Goal: Information Seeking & Learning: Learn about a topic

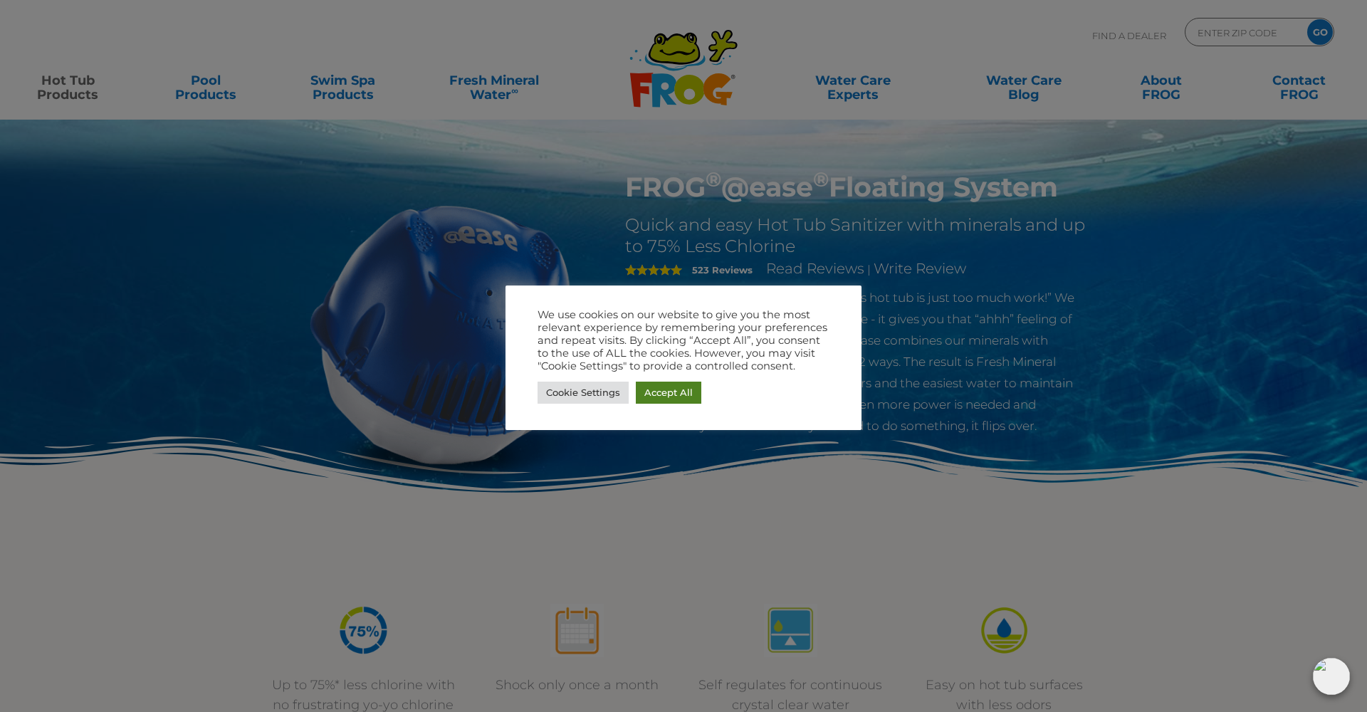
click at [670, 402] on link "Accept All" at bounding box center [668, 393] width 65 height 22
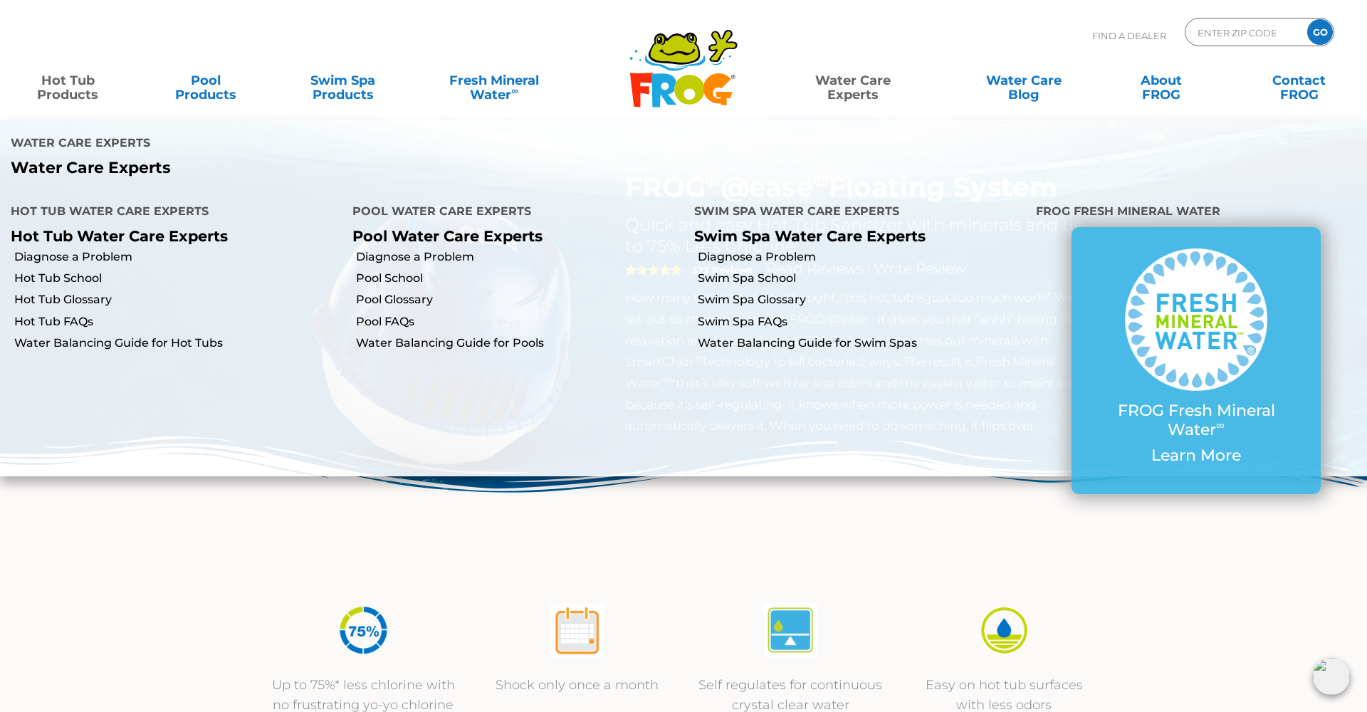
click at [858, 93] on link "Water Care Experts" at bounding box center [852, 80] width 174 height 28
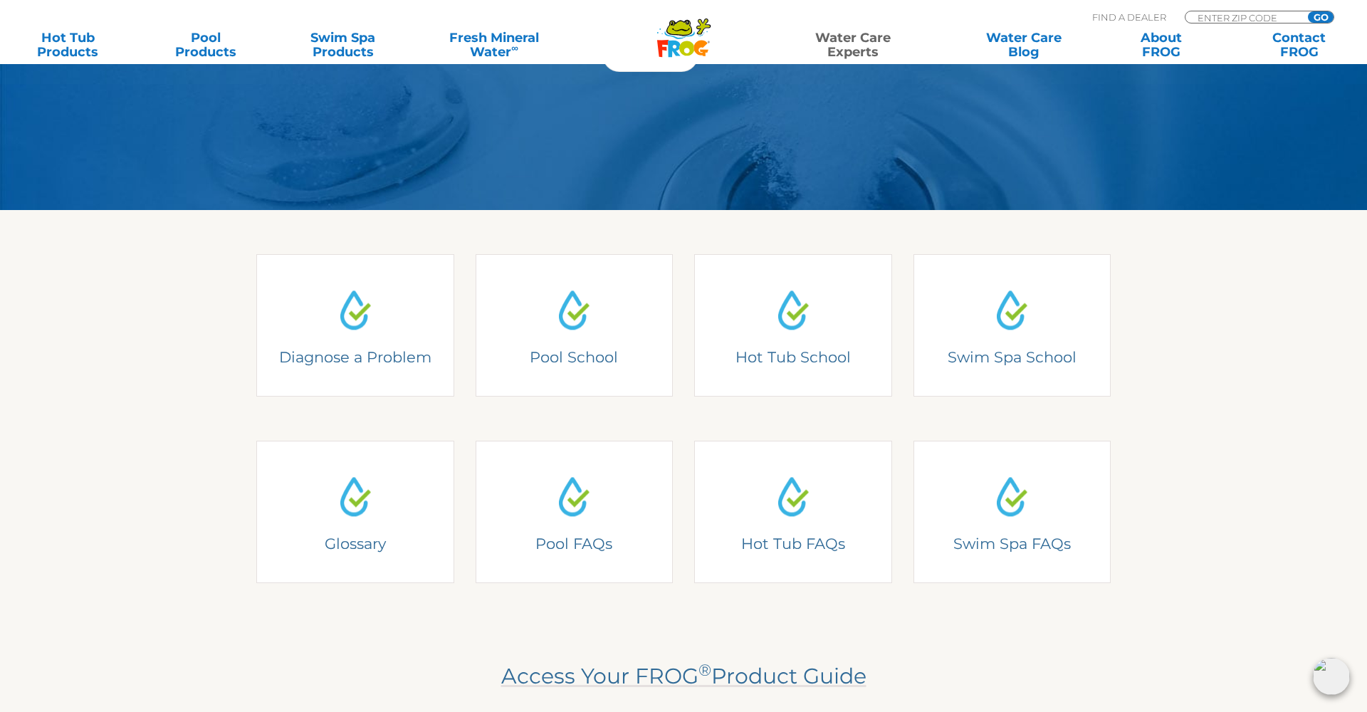
scroll to position [249, 0]
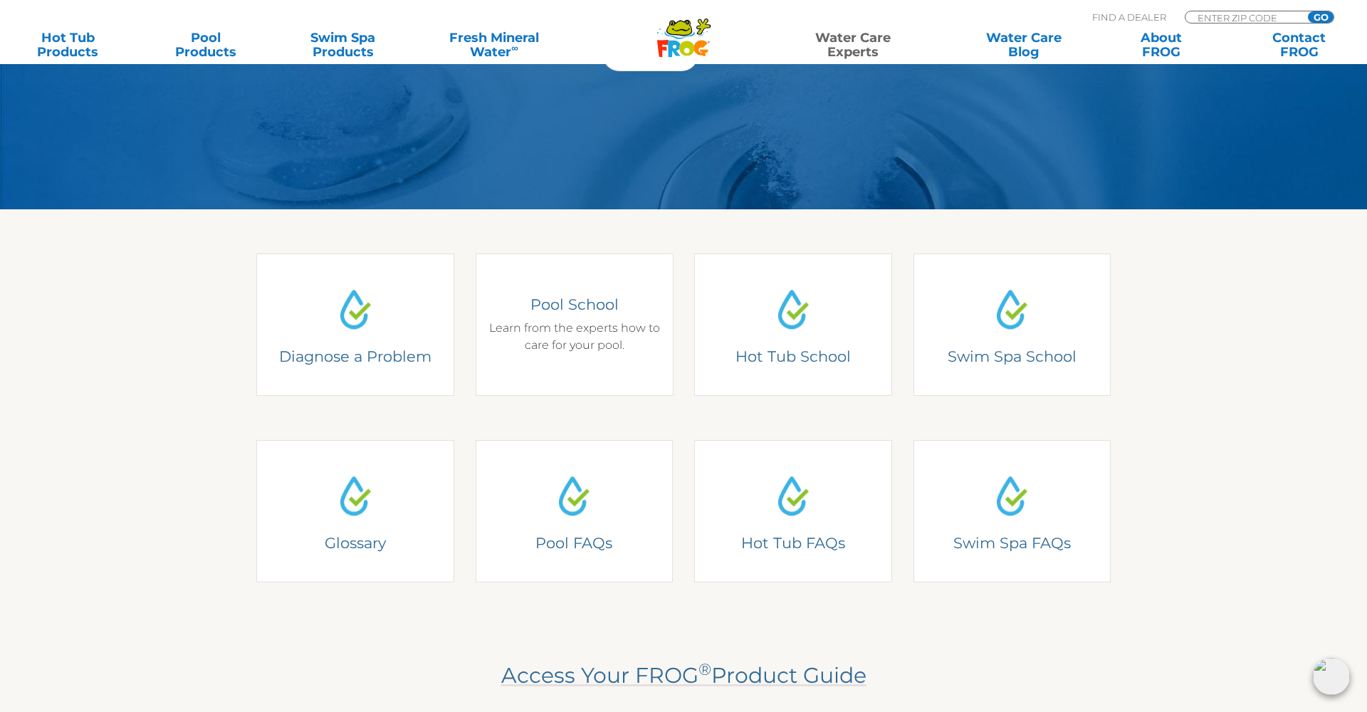
click at [582, 358] on div "Pool School Learn from the experts how to care for your pool." at bounding box center [575, 324] width 198 height 142
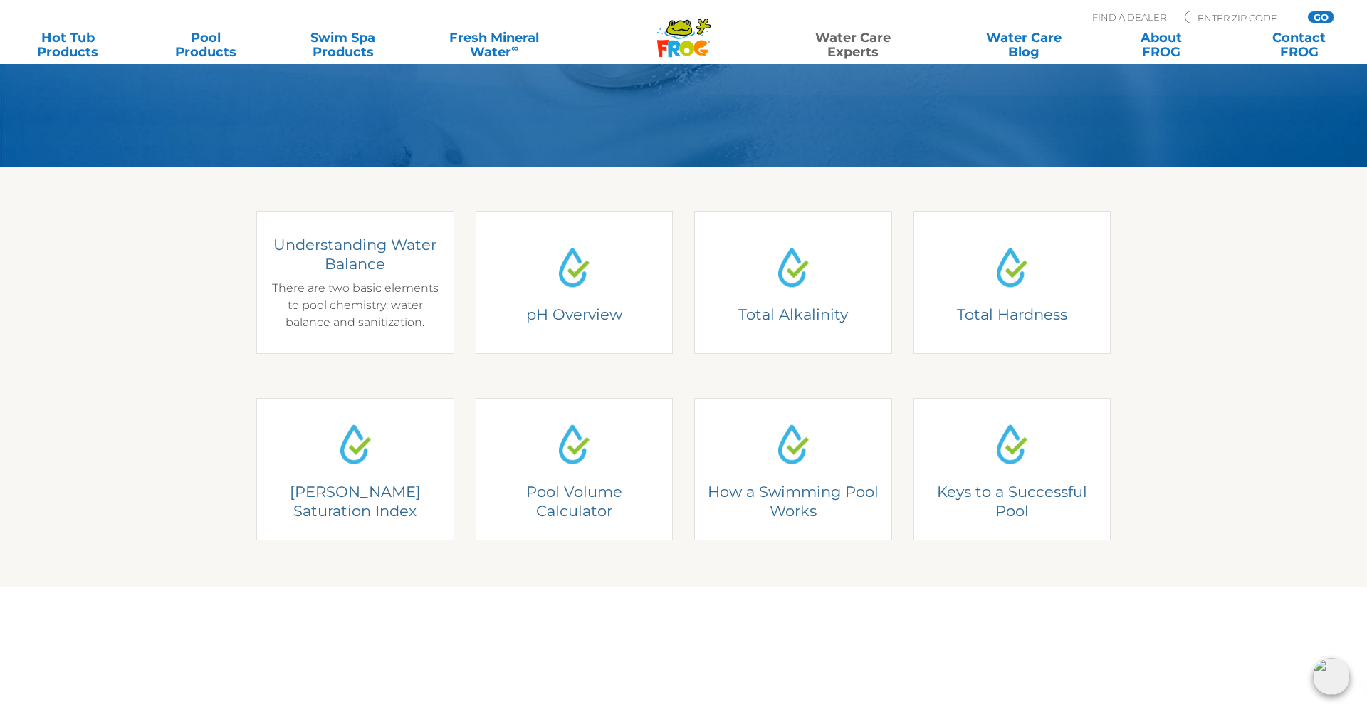
scroll to position [323, 0]
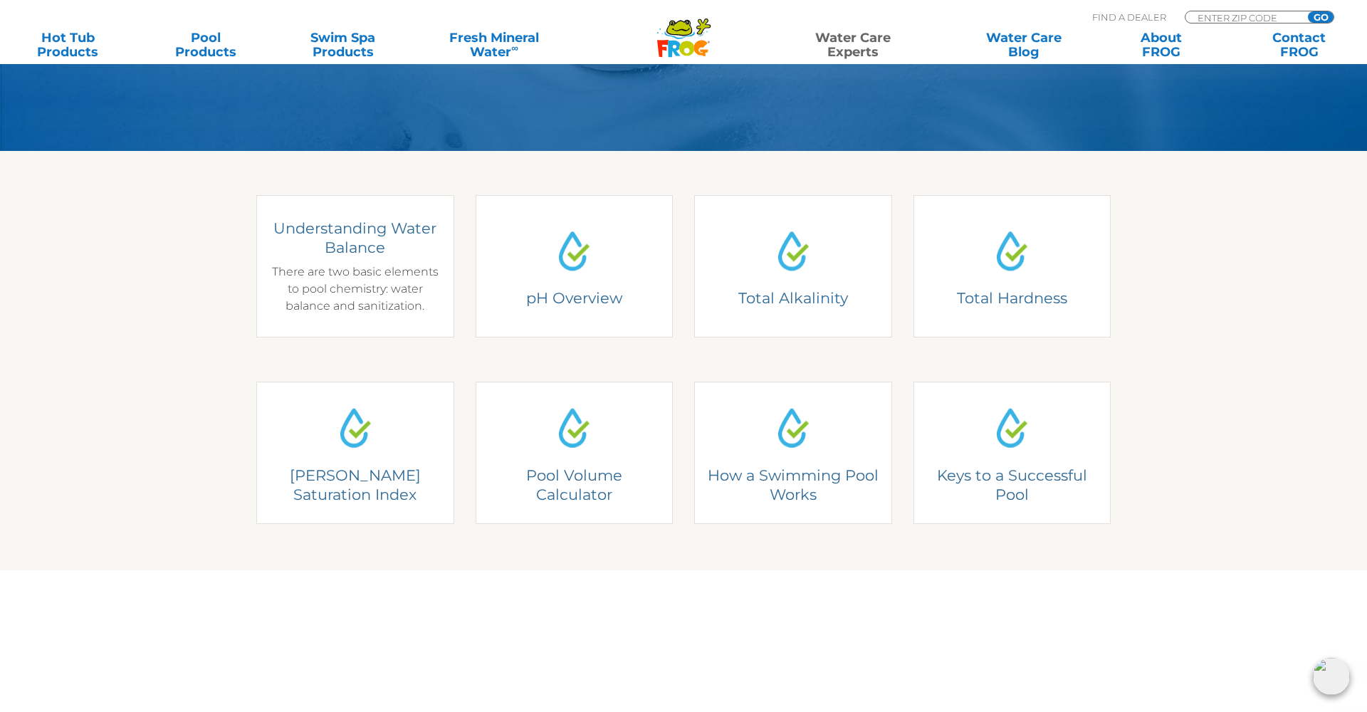
click at [401, 318] on div "Understanding Water Balance There are two basic elements to pool chemistry: wat…" at bounding box center [355, 266] width 198 height 142
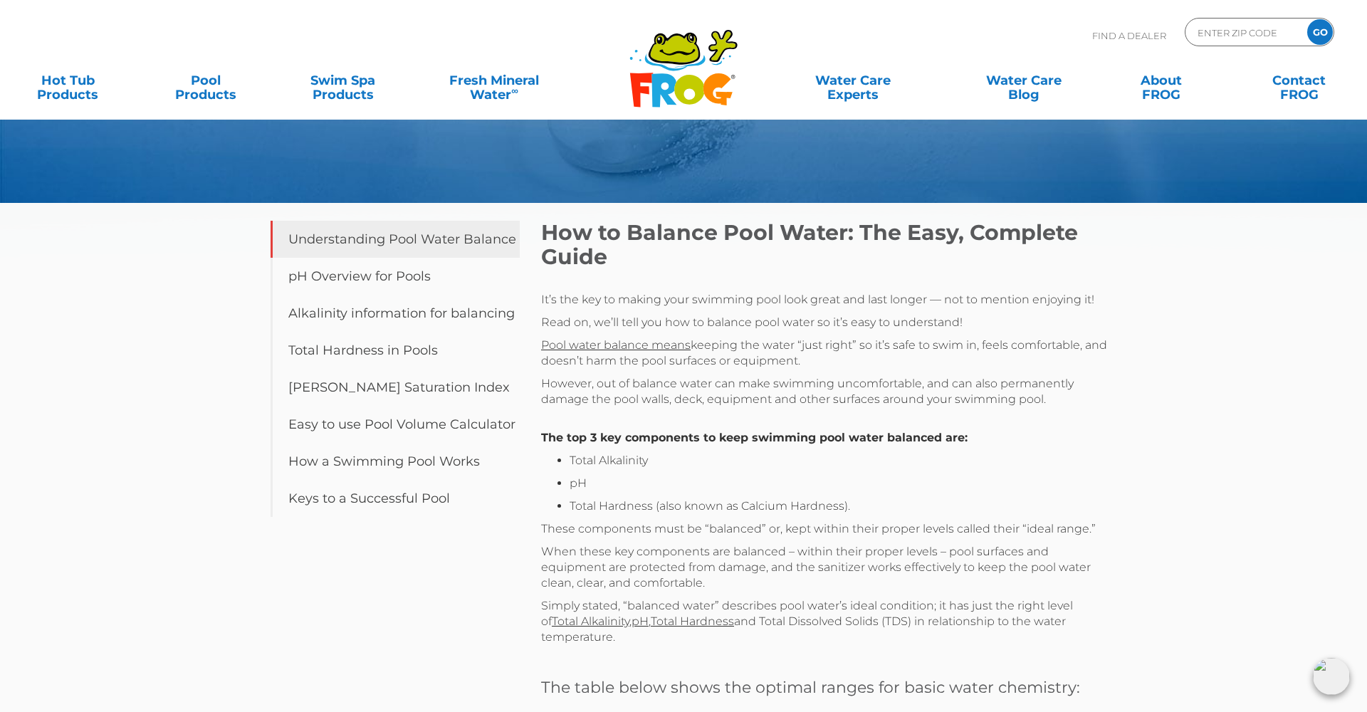
scroll to position [104, 0]
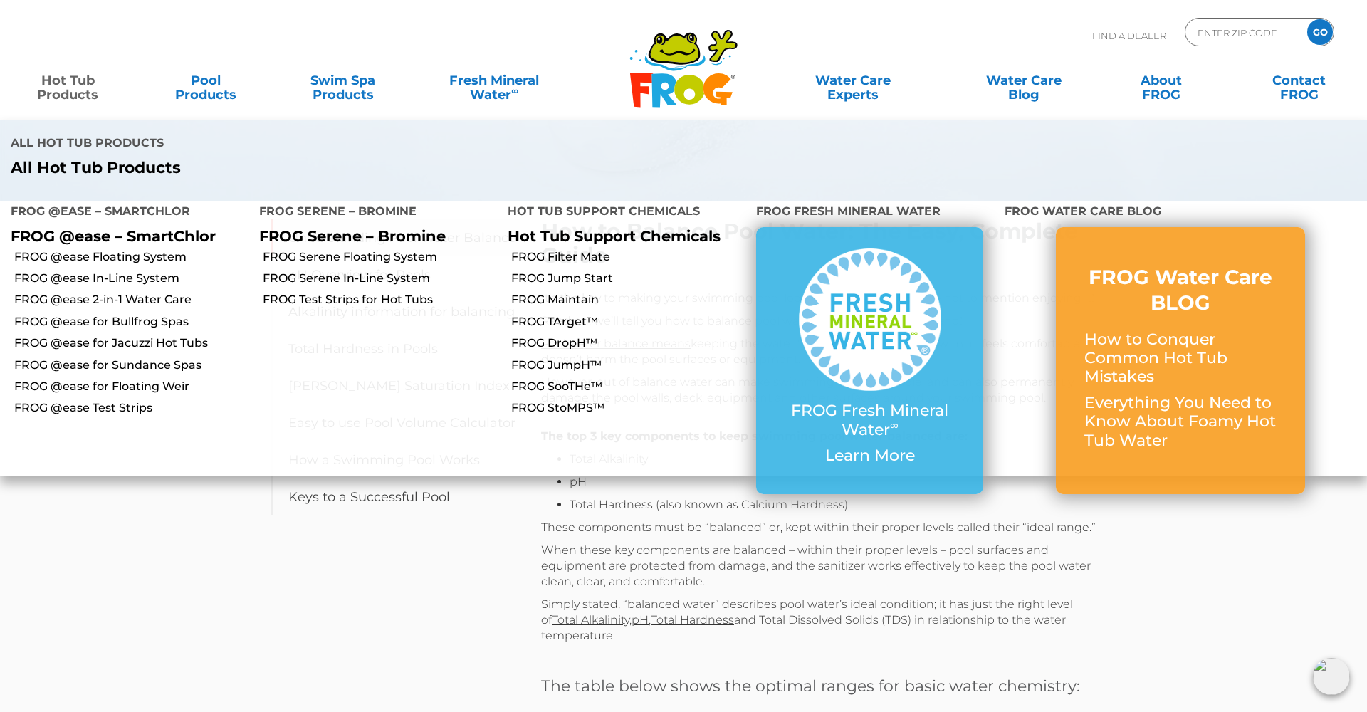
click at [71, 83] on link "Hot Tub Products" at bounding box center [67, 80] width 107 height 28
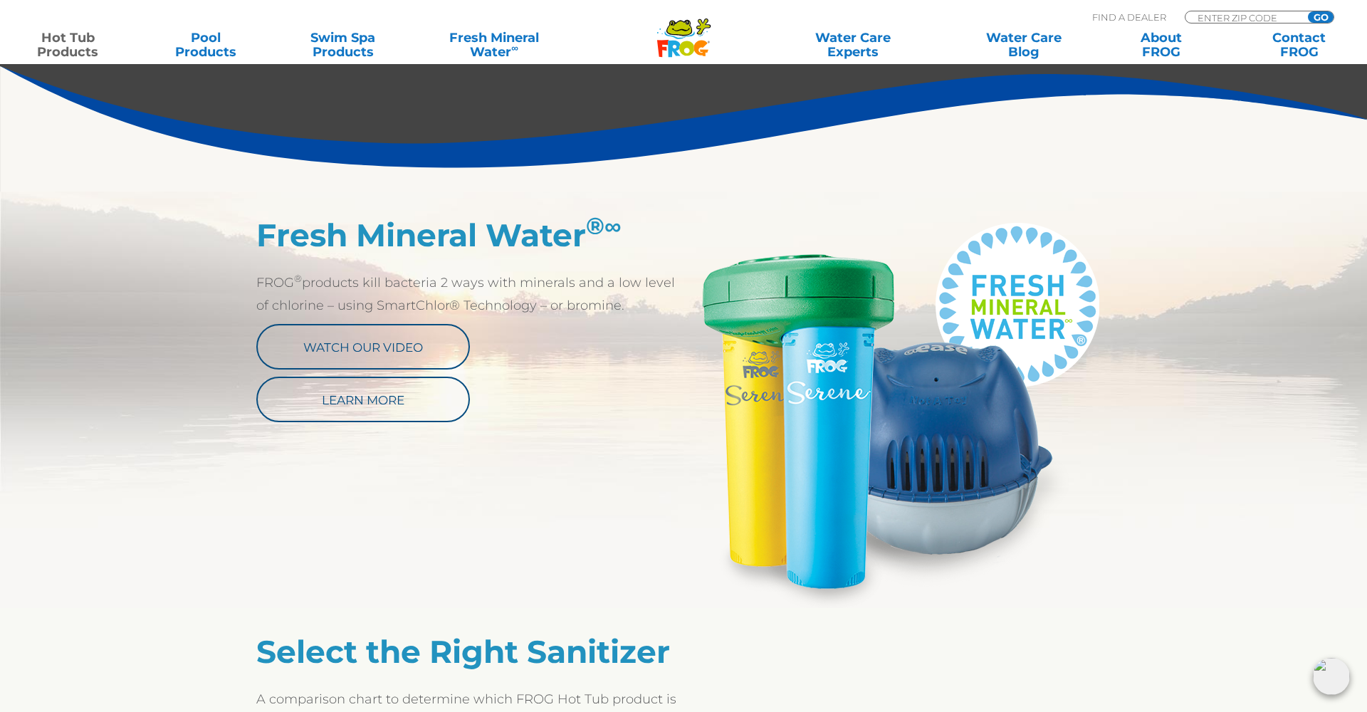
scroll to position [648, 0]
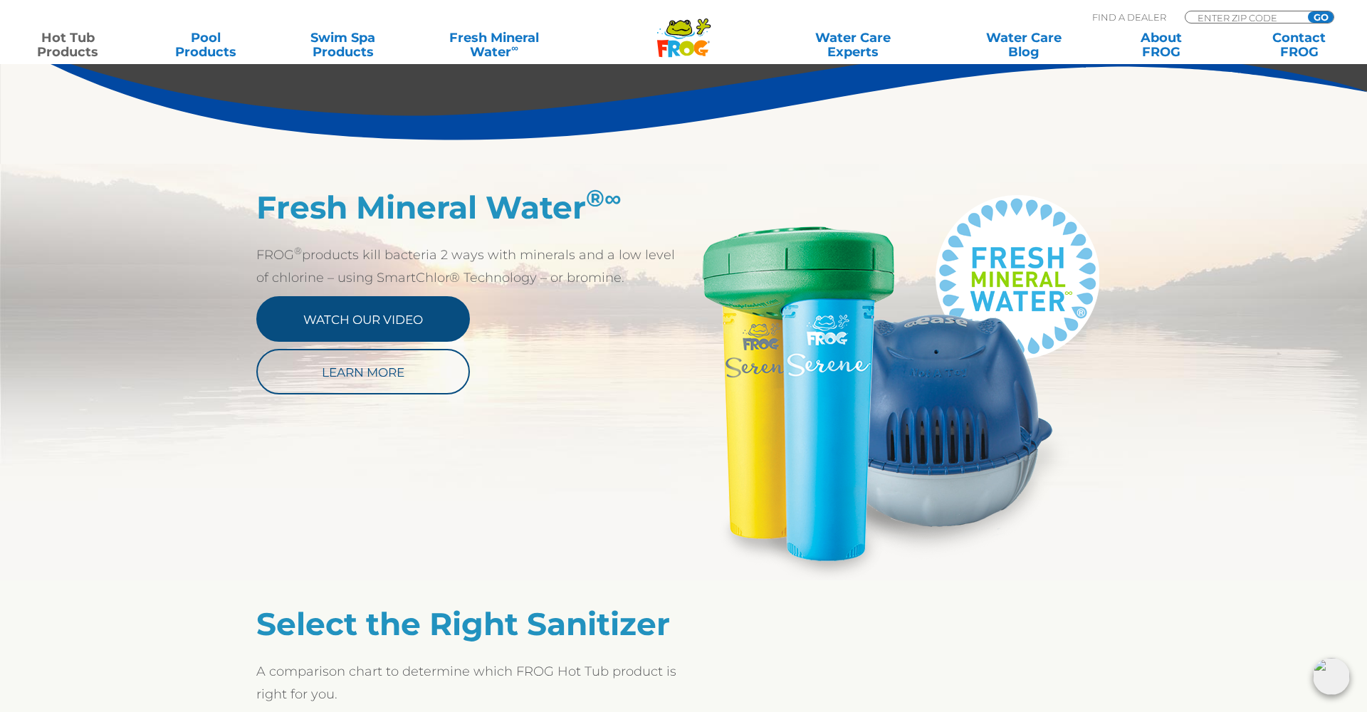
click at [351, 316] on link "Watch Our Video" at bounding box center [363, 319] width 214 height 46
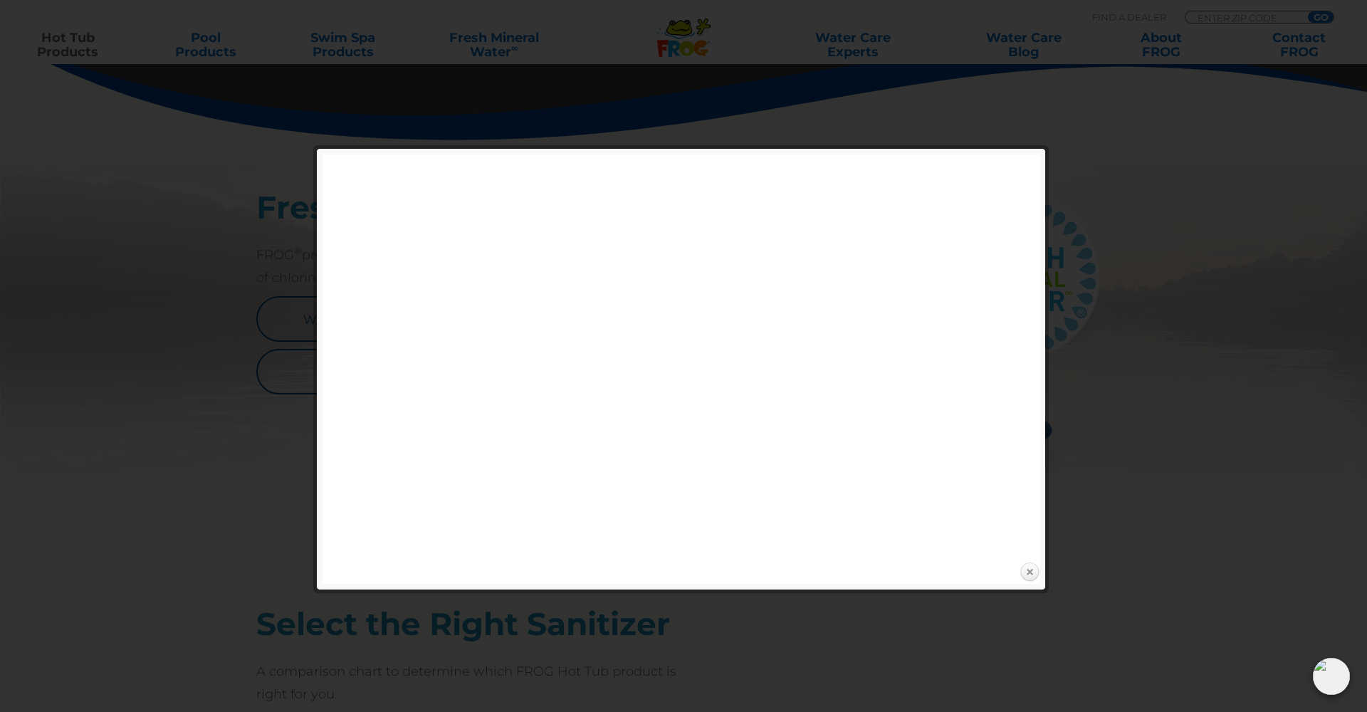
click at [1032, 570] on link "Close" at bounding box center [1029, 572] width 21 height 21
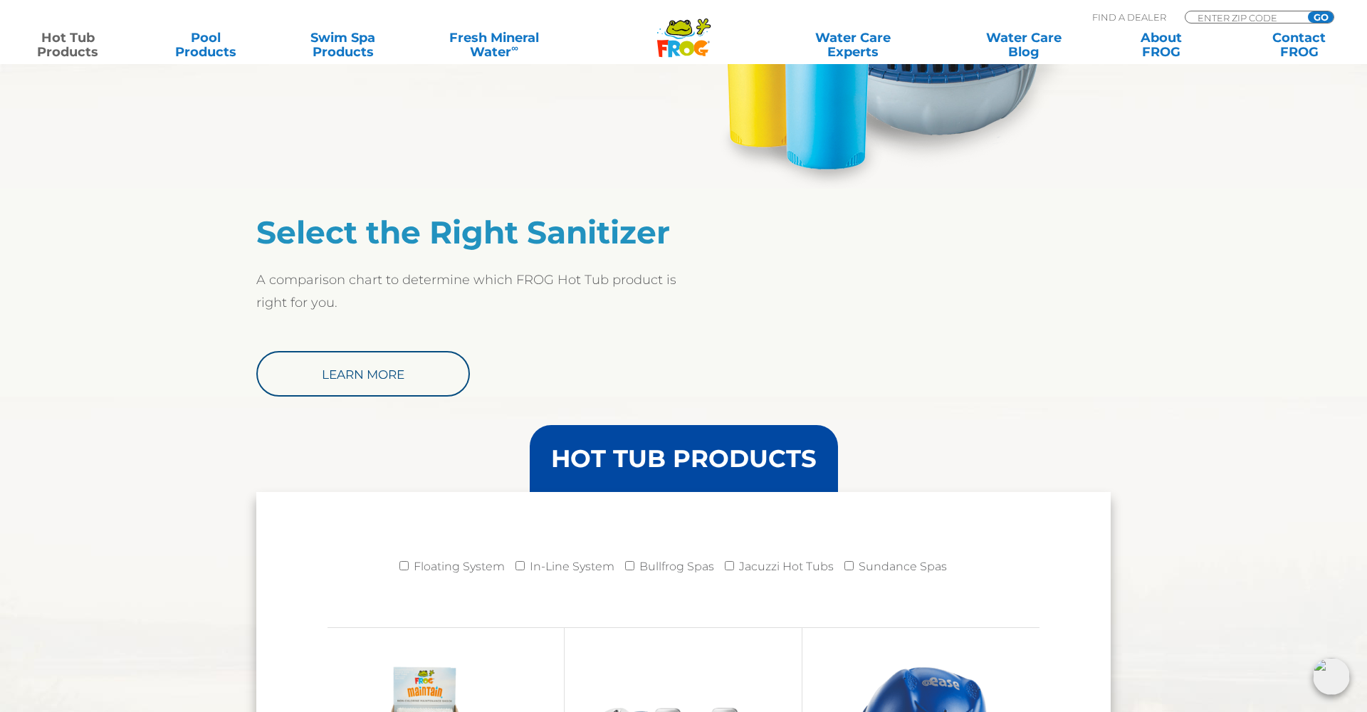
scroll to position [1058, 0]
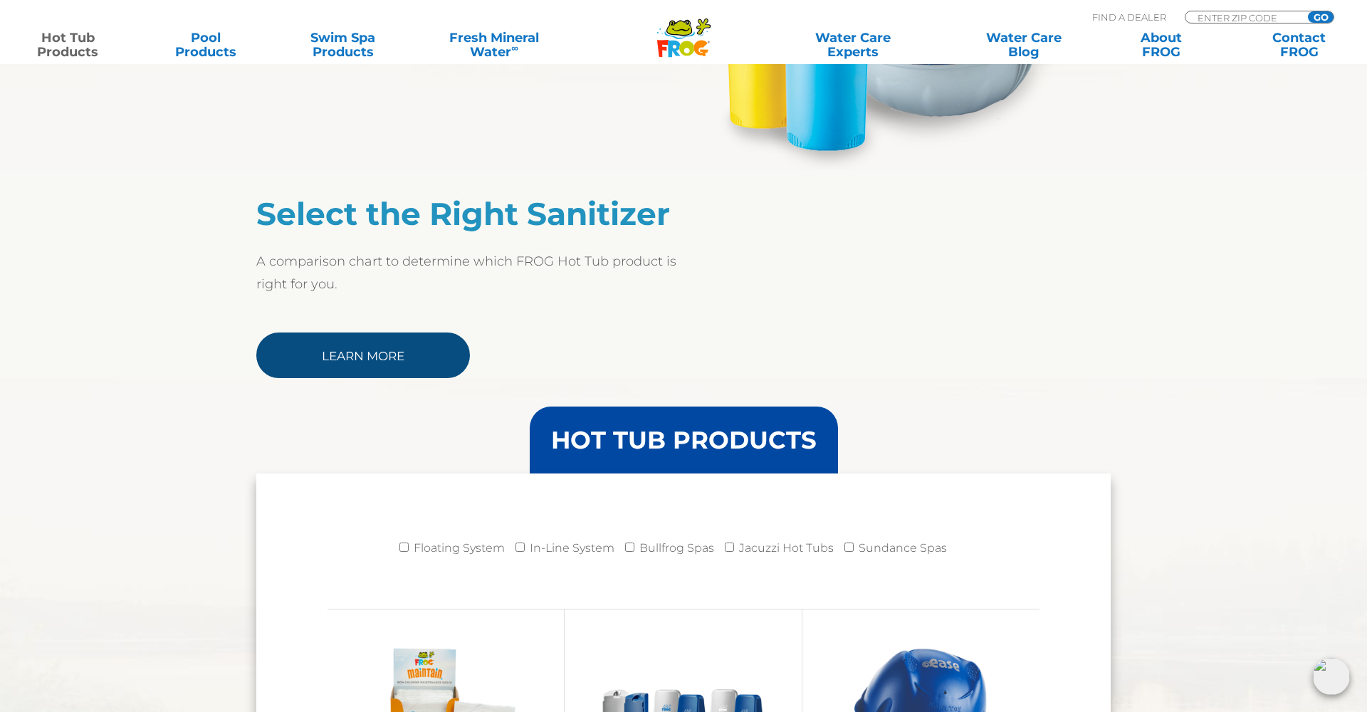
click at [361, 359] on link "Learn More" at bounding box center [363, 355] width 214 height 46
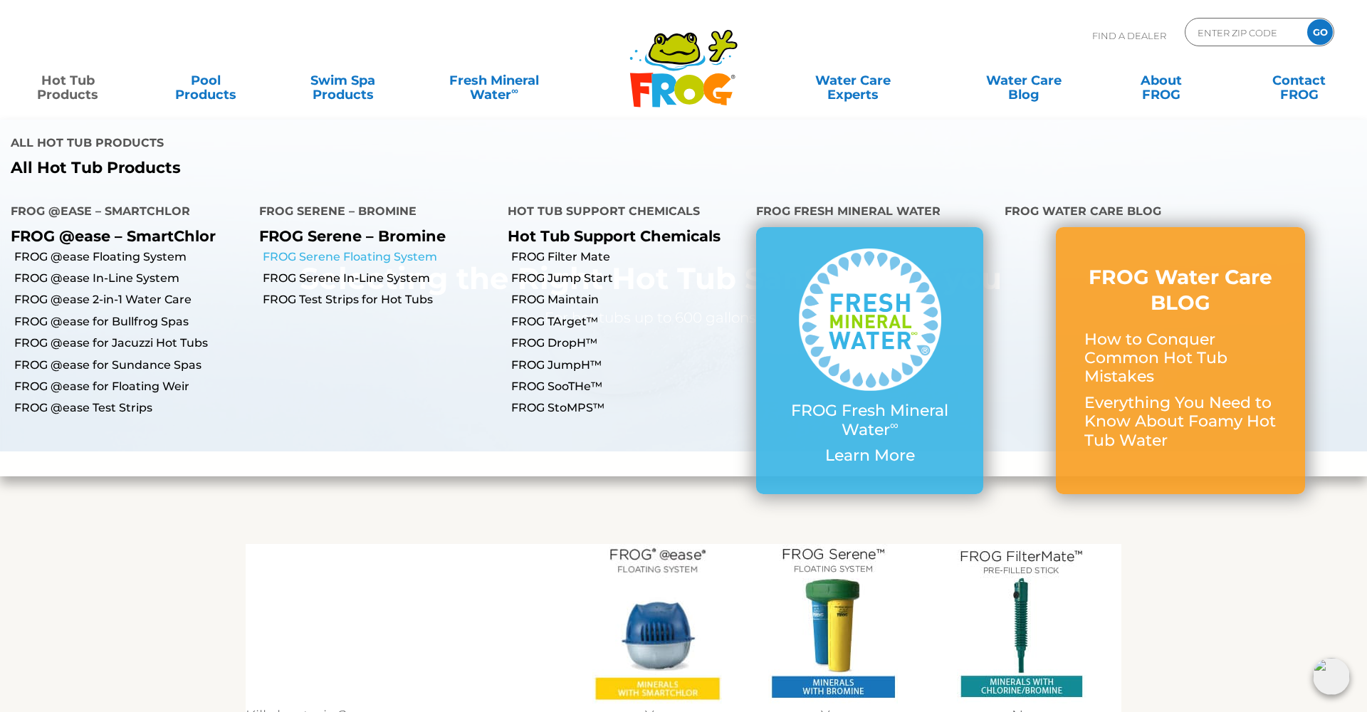
click at [342, 249] on link "FROG Serene Floating System" at bounding box center [380, 257] width 234 height 16
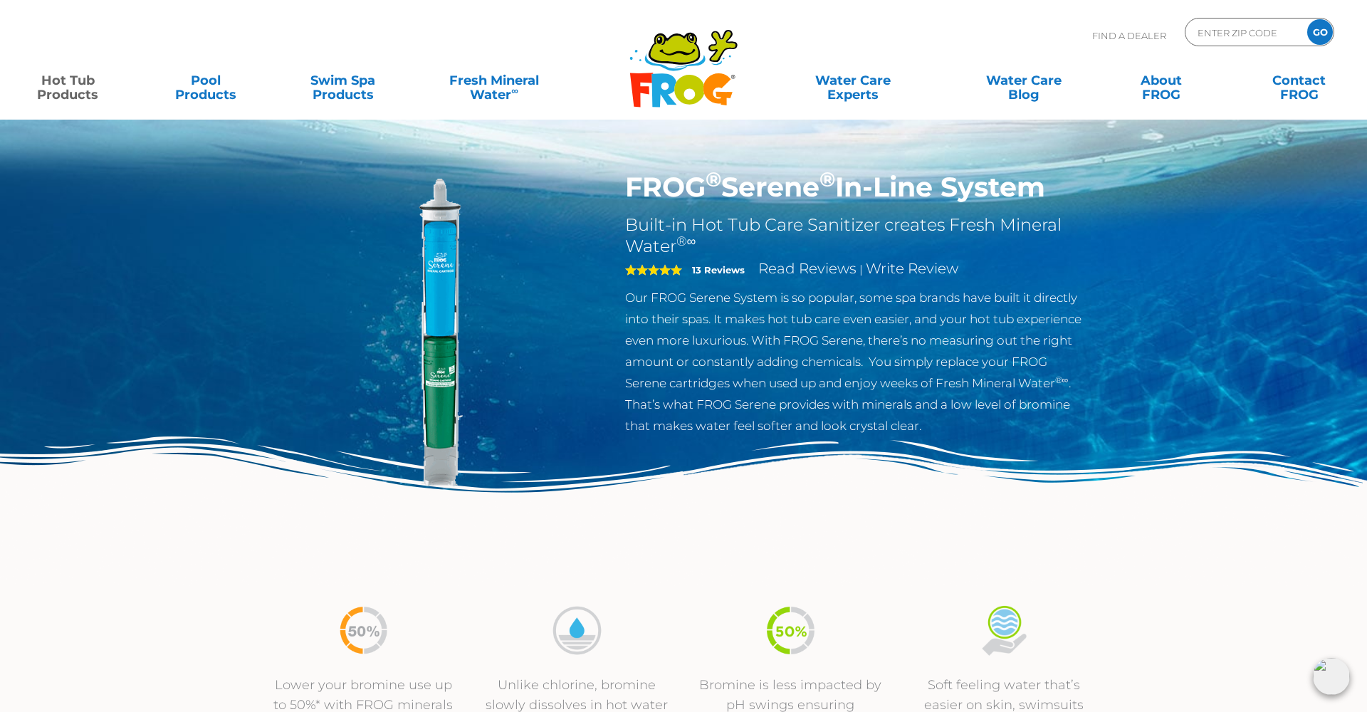
click at [66, 82] on link "Hot Tub Products" at bounding box center [67, 80] width 107 height 28
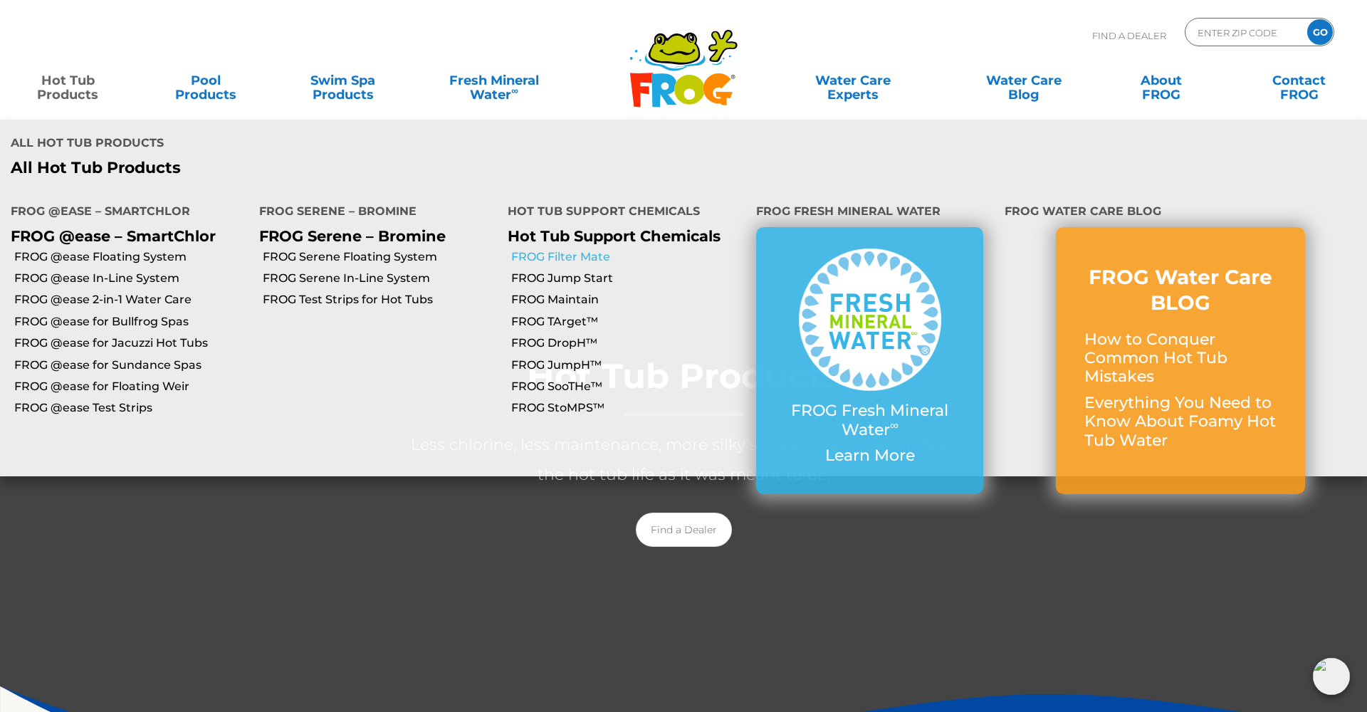
click at [582, 249] on link "FROG Filter Mate" at bounding box center [628, 257] width 234 height 16
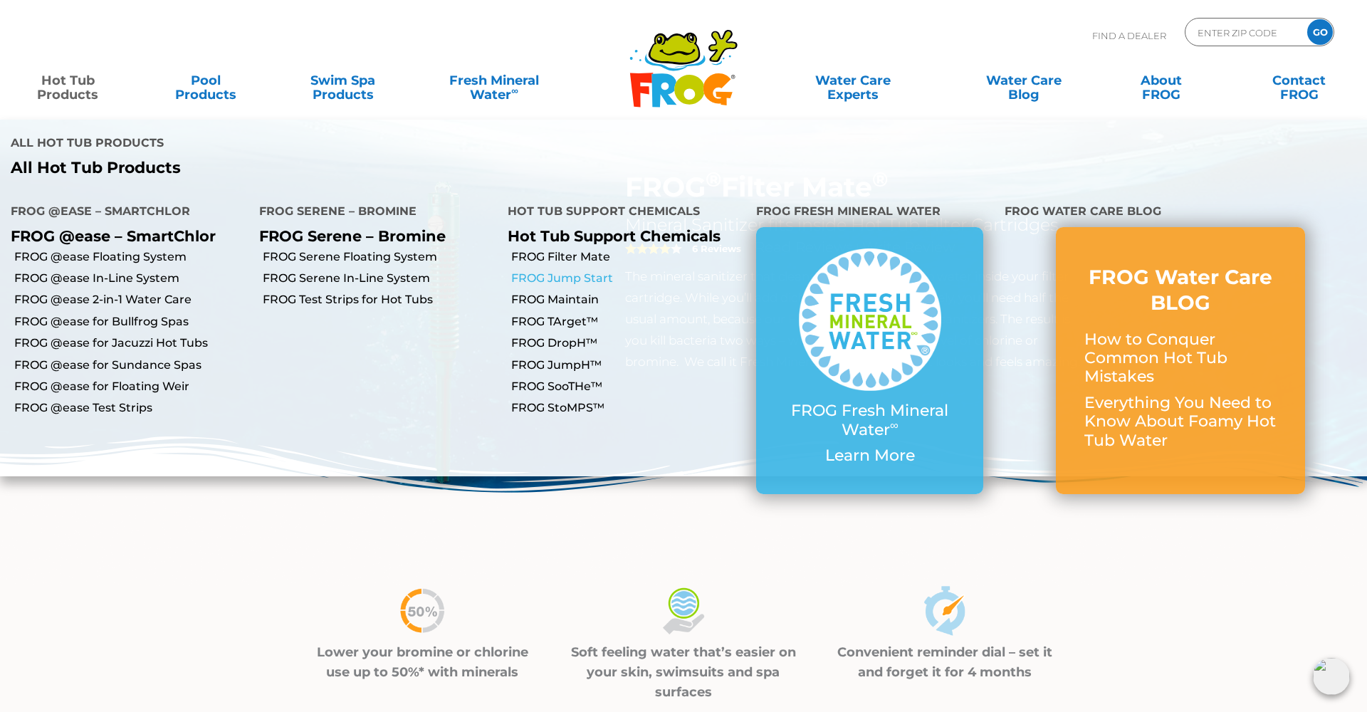
click at [545, 271] on link "FROG Jump Start" at bounding box center [628, 279] width 234 height 16
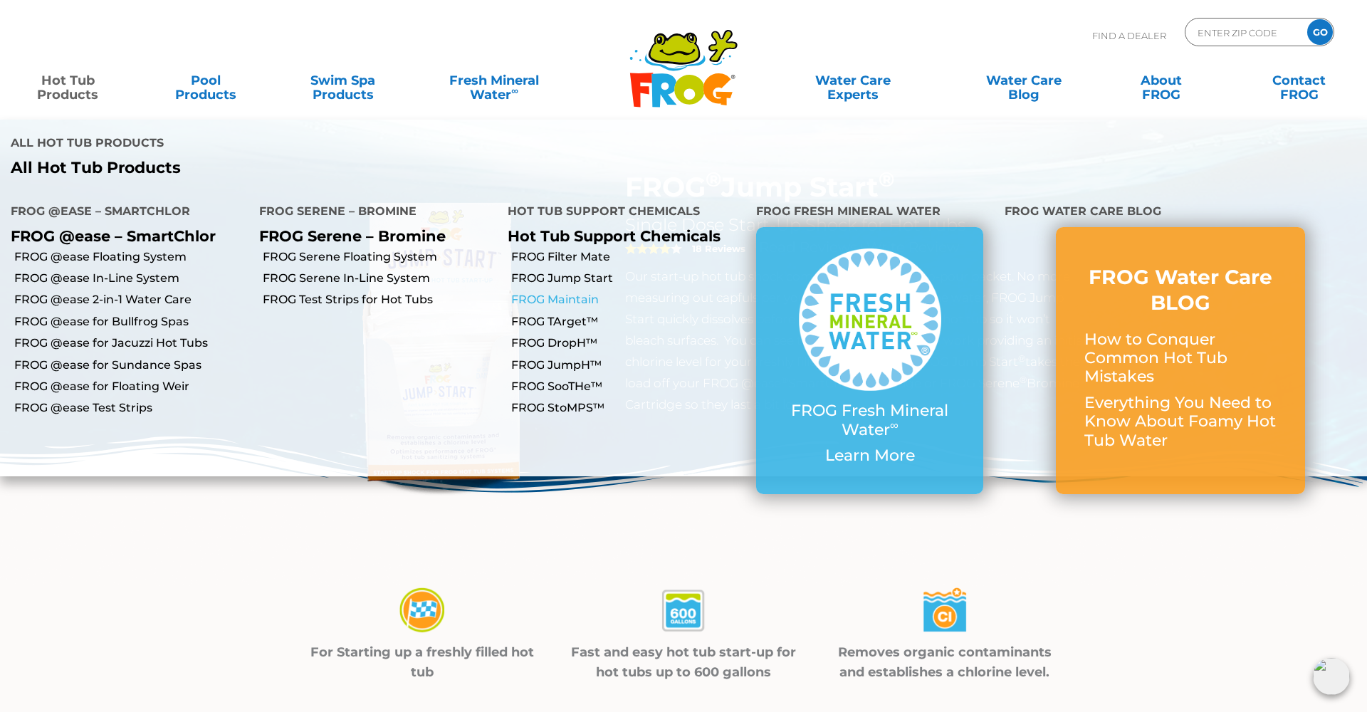
click at [587, 292] on link "FROG Maintain" at bounding box center [628, 300] width 234 height 16
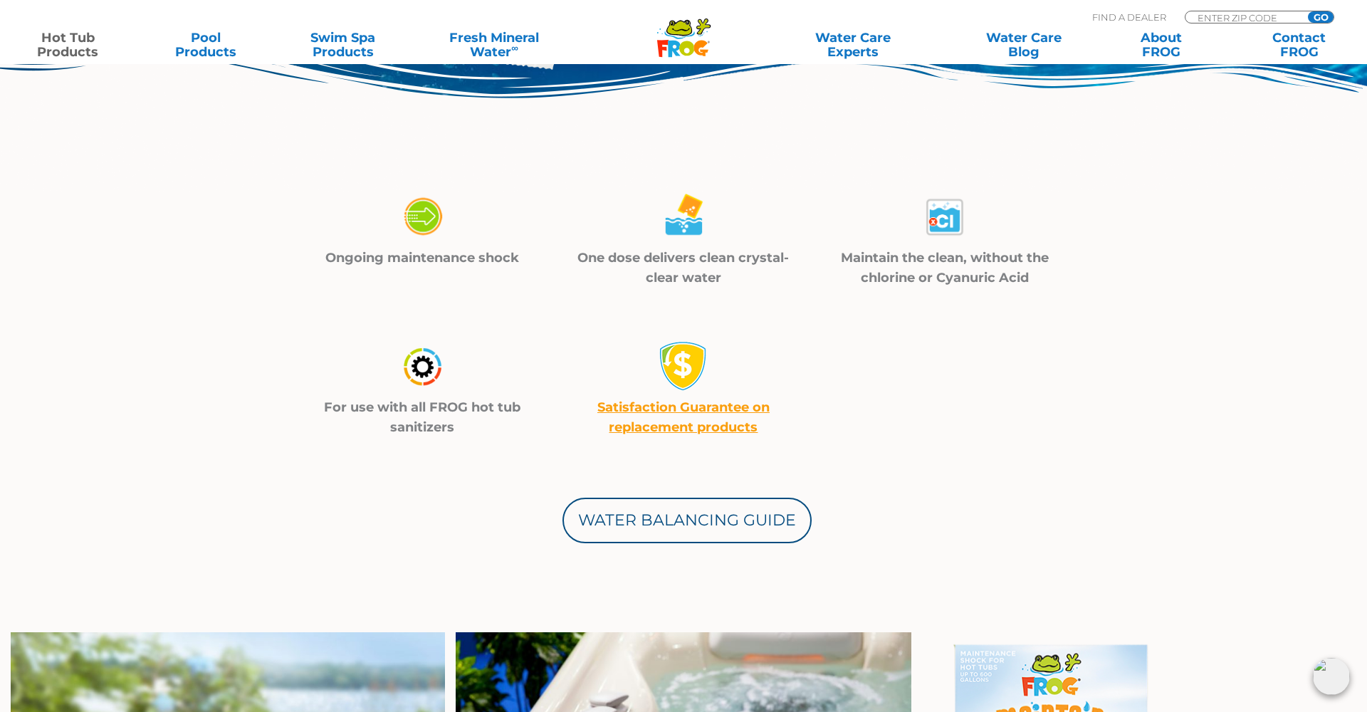
scroll to position [395, 0]
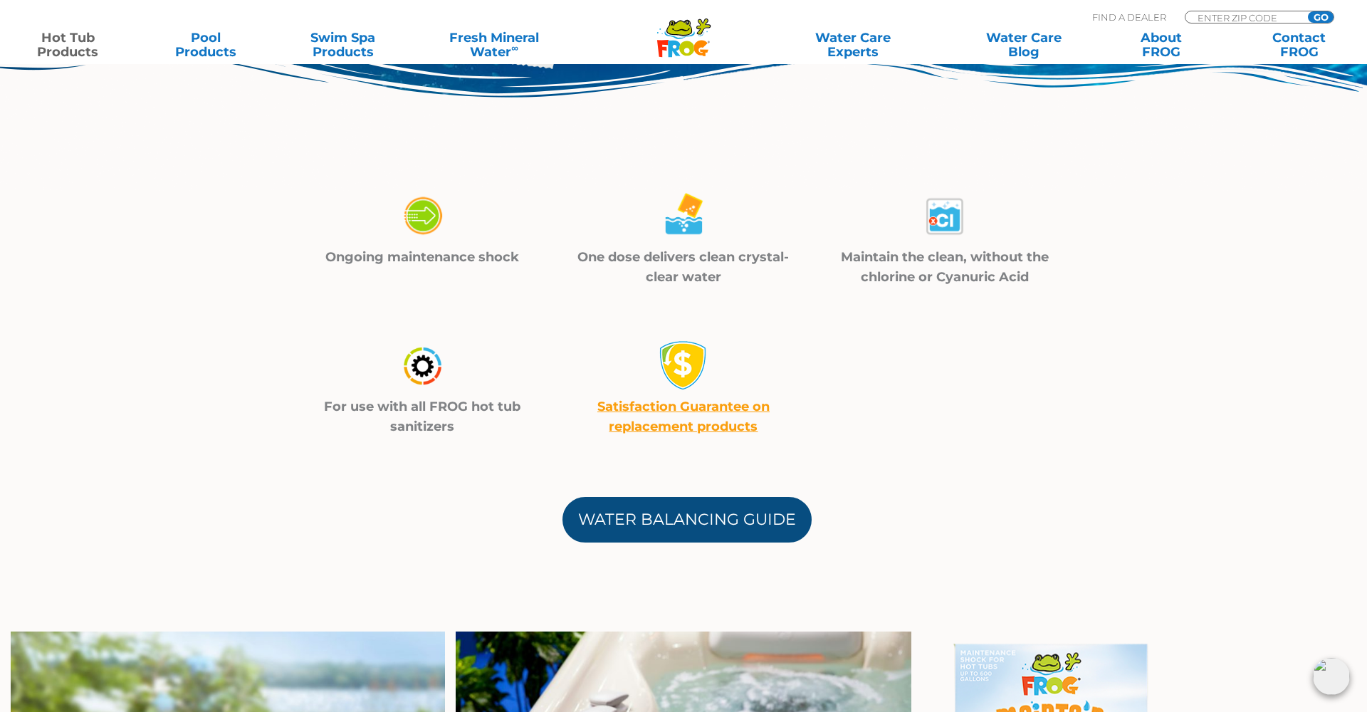
click at [725, 505] on link "Water Balancing Guide" at bounding box center [686, 520] width 249 height 46
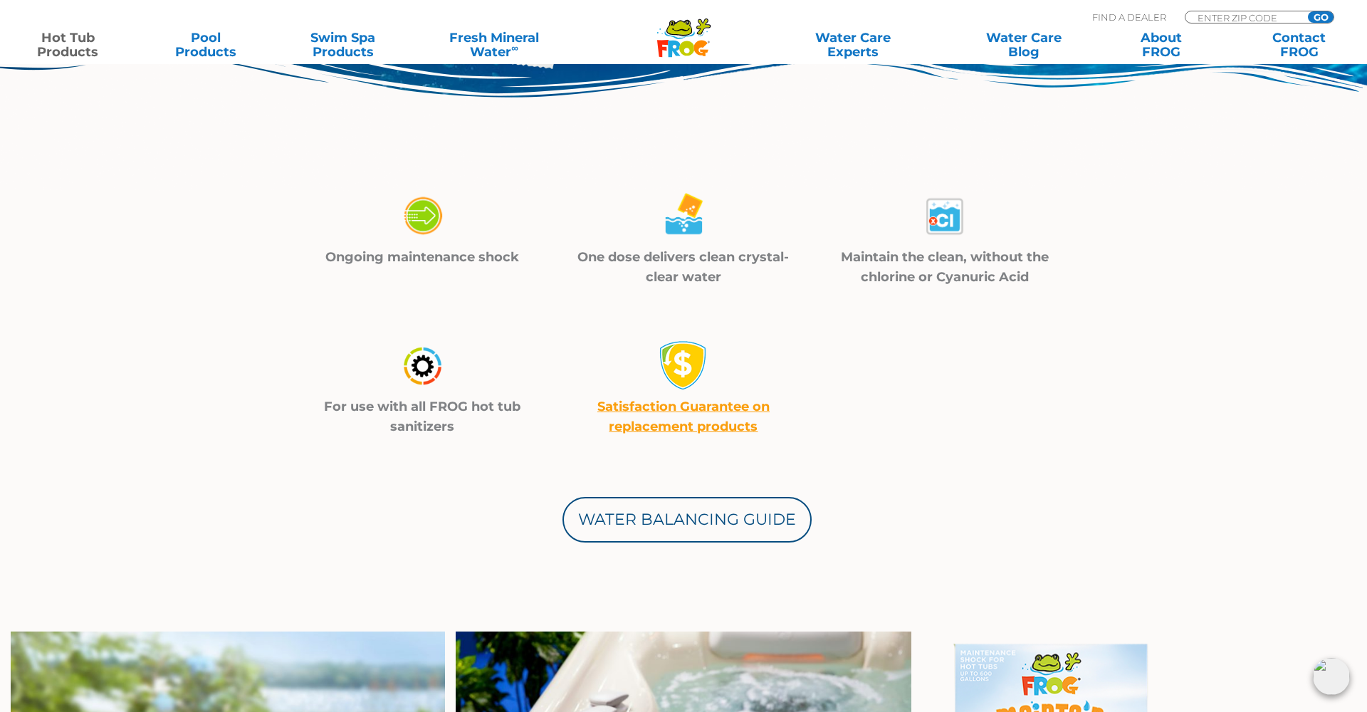
click at [682, 219] on img at bounding box center [684, 216] width 50 height 51
click at [677, 258] on p "One dose delivers clean crystal-clear water" at bounding box center [684, 267] width 226 height 40
click at [943, 213] on img at bounding box center [945, 216] width 50 height 51
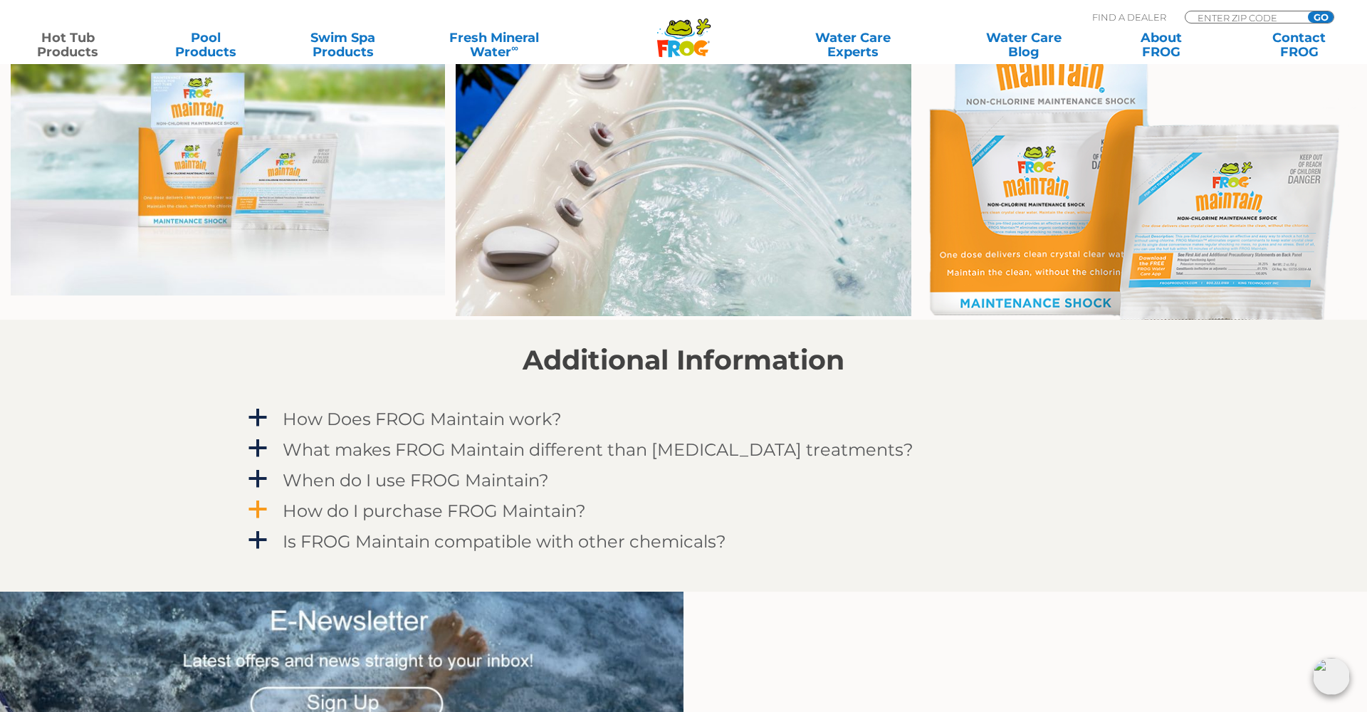
scroll to position [1047, 0]
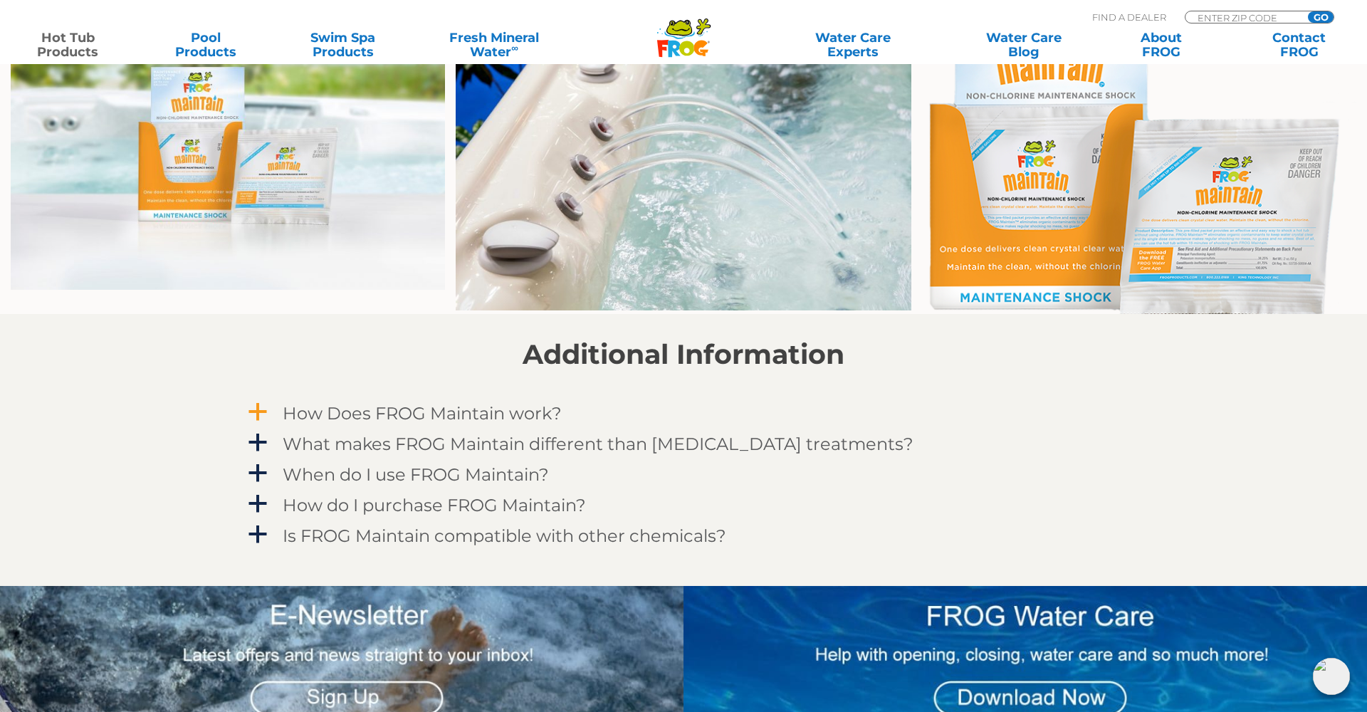
click at [258, 409] on span "a" at bounding box center [257, 412] width 21 height 21
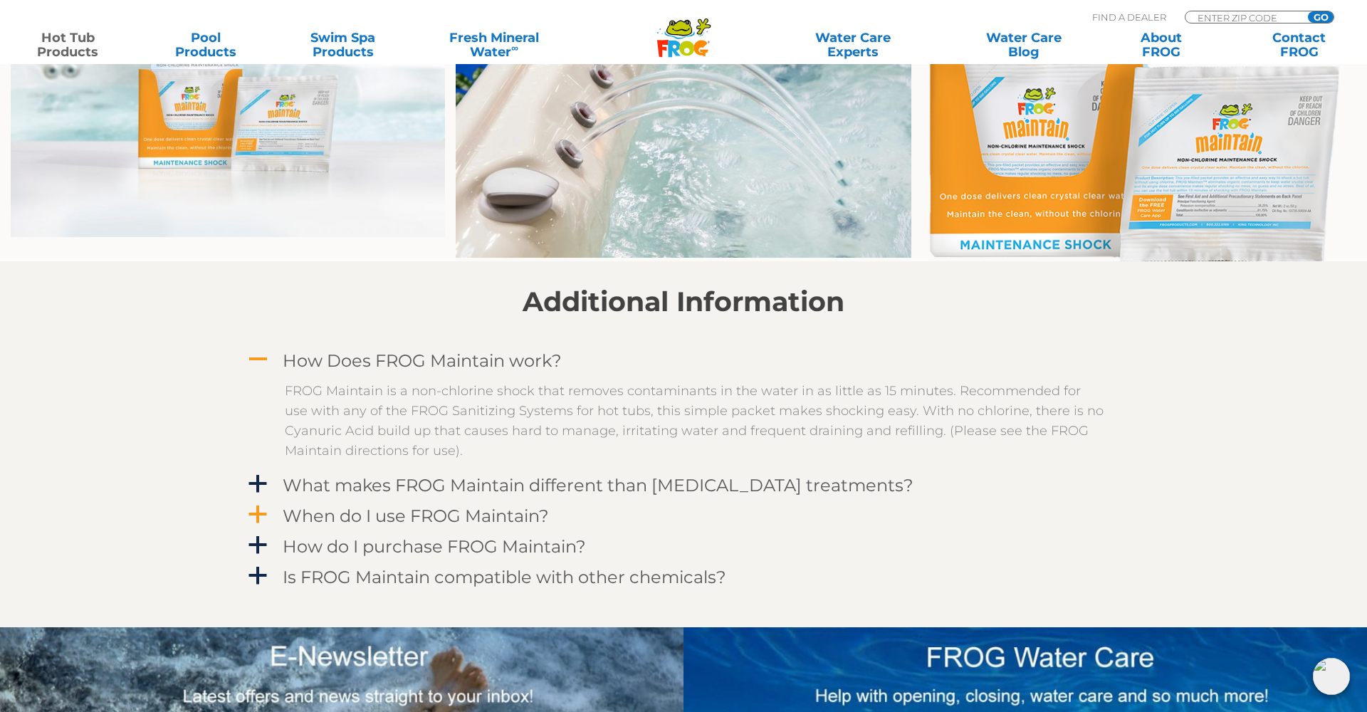
scroll to position [1101, 0]
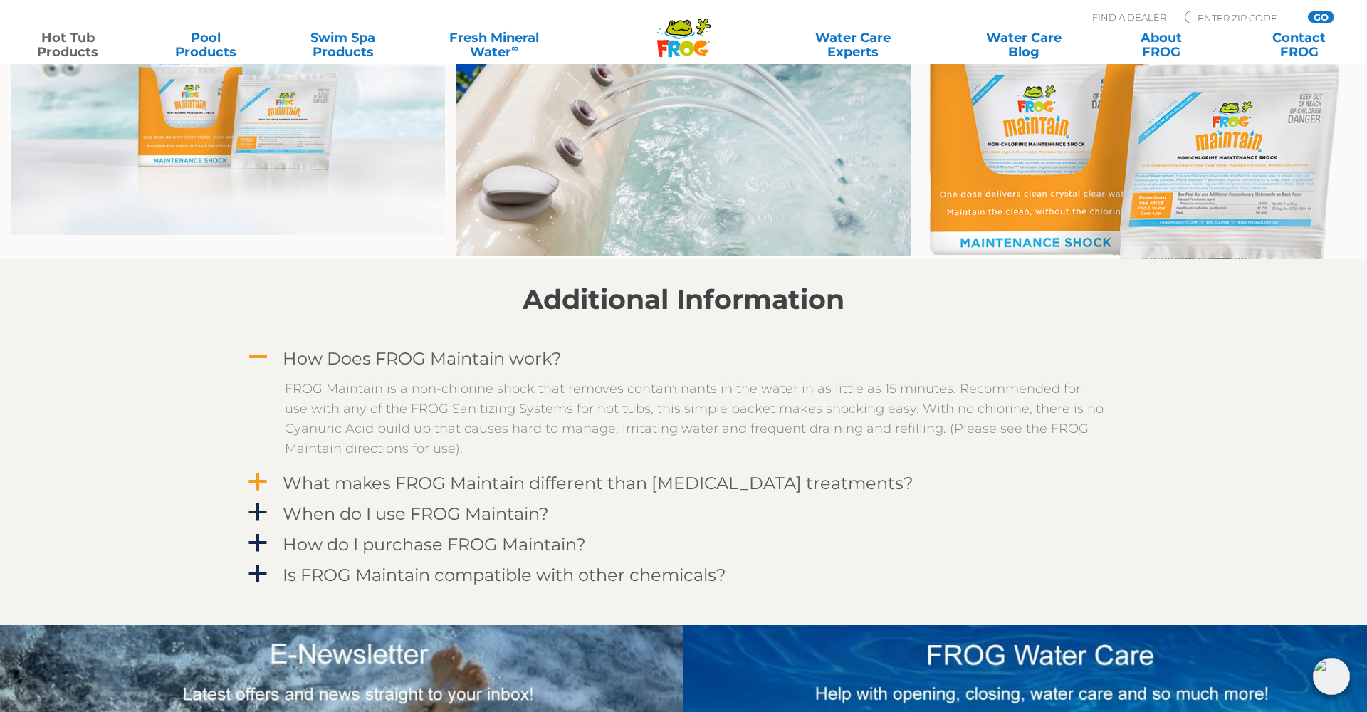
click at [258, 478] on span "a" at bounding box center [257, 481] width 21 height 21
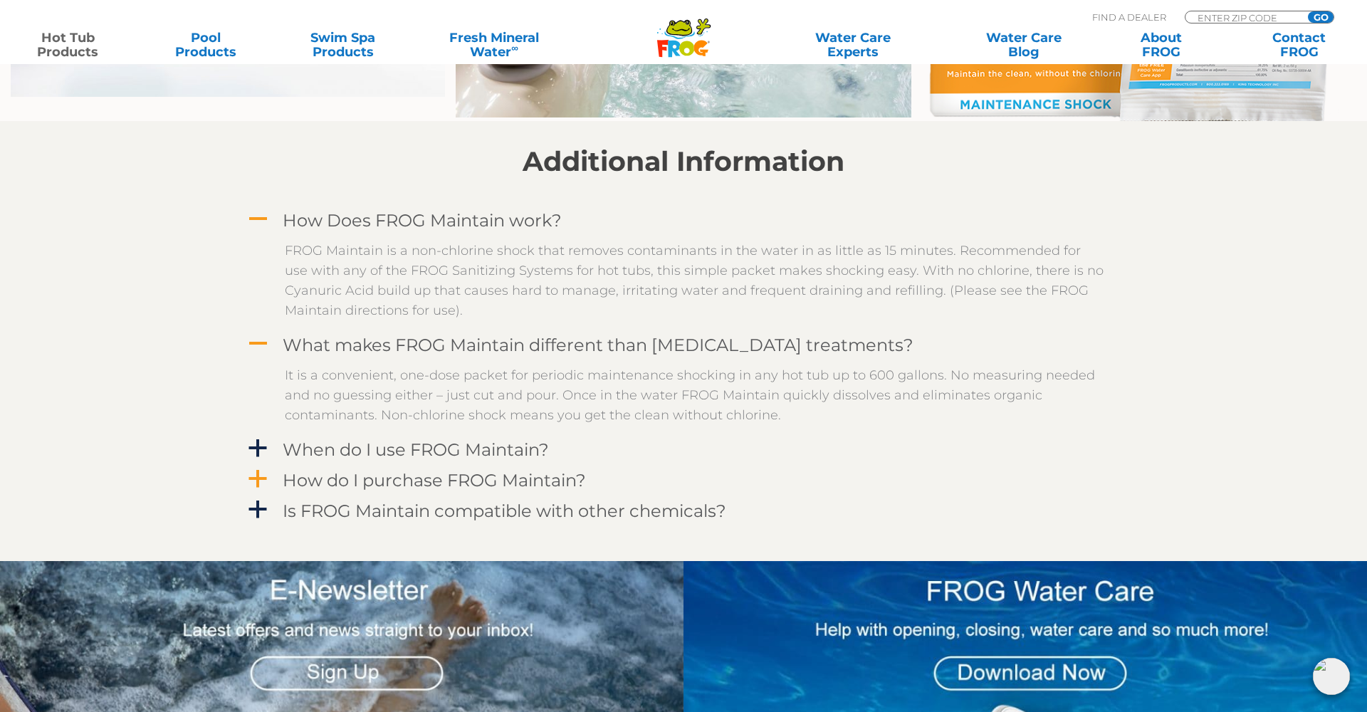
scroll to position [1240, 0]
click at [251, 444] on span "a" at bounding box center [257, 447] width 21 height 21
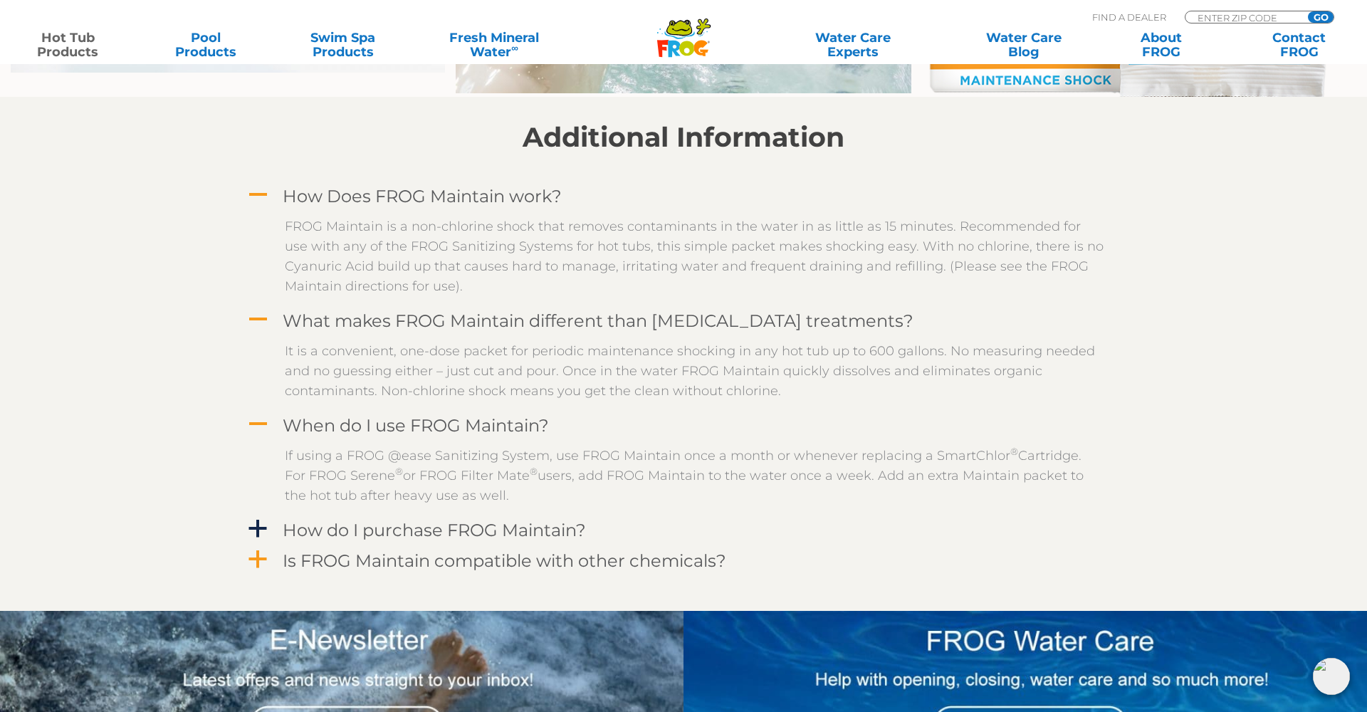
scroll to position [1262, 0]
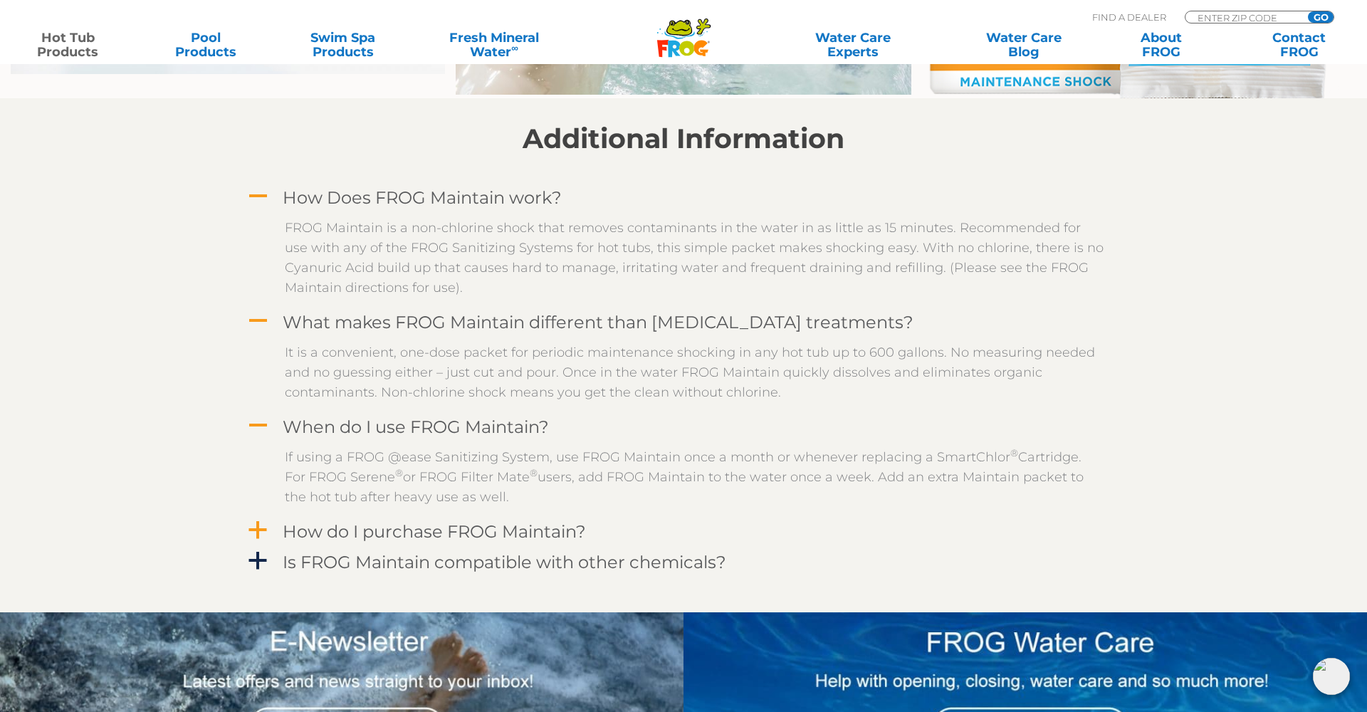
click at [367, 530] on h4 "How do I purchase FROG Maintain?" at bounding box center [434, 531] width 303 height 19
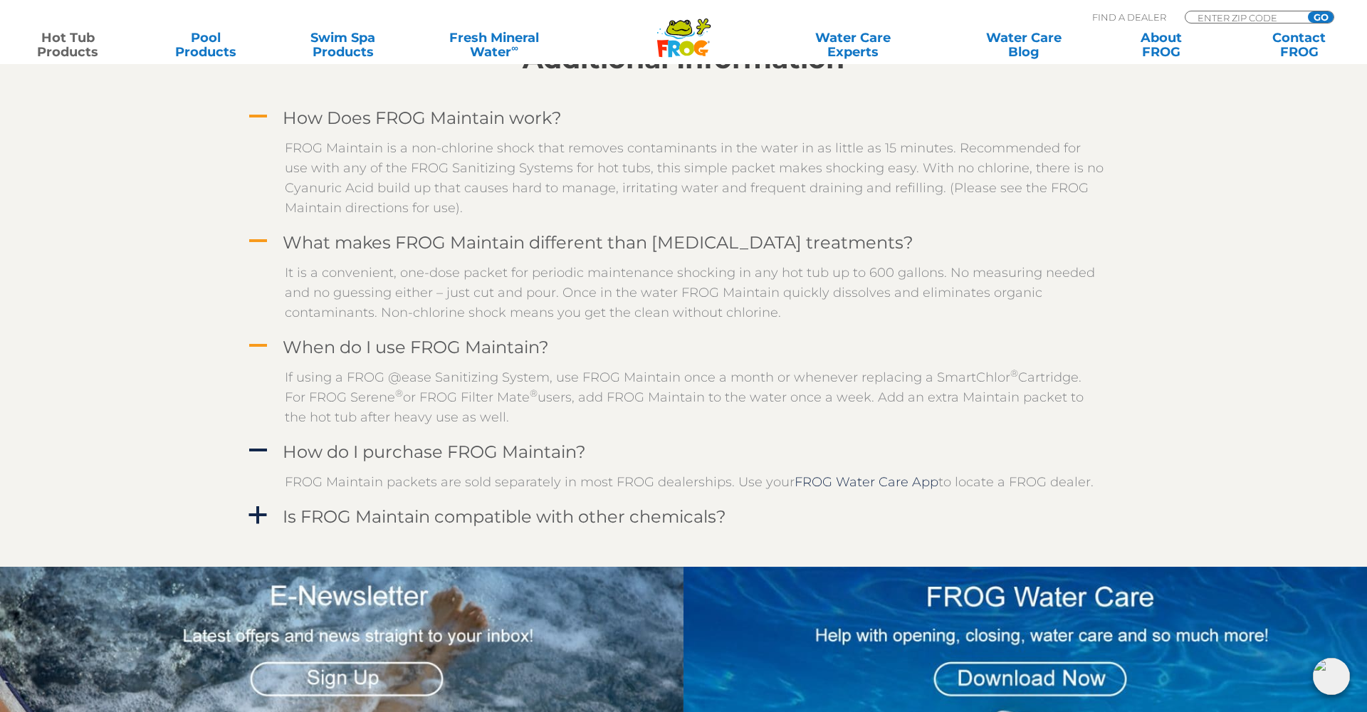
scroll to position [1344, 0]
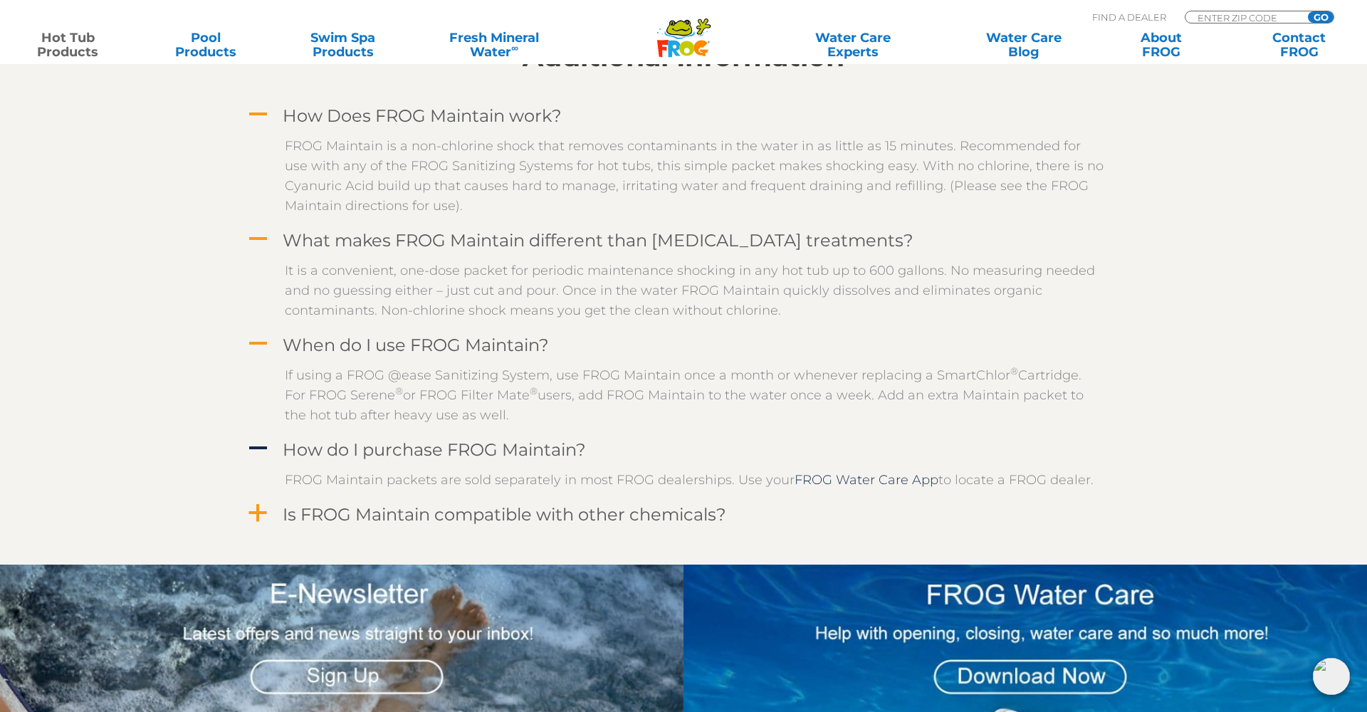
click at [432, 516] on h4 "Is FROG Maintain compatible with other chemicals?" at bounding box center [505, 514] width 444 height 19
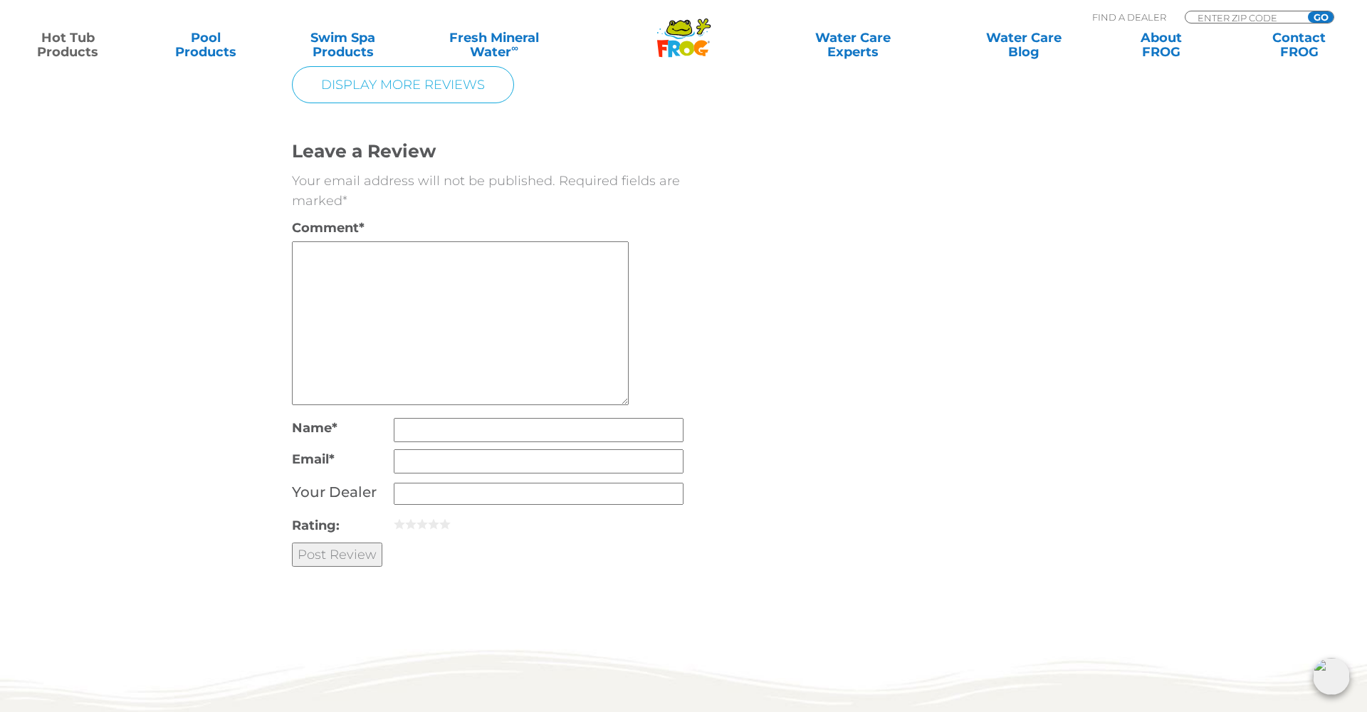
scroll to position [3679, 0]
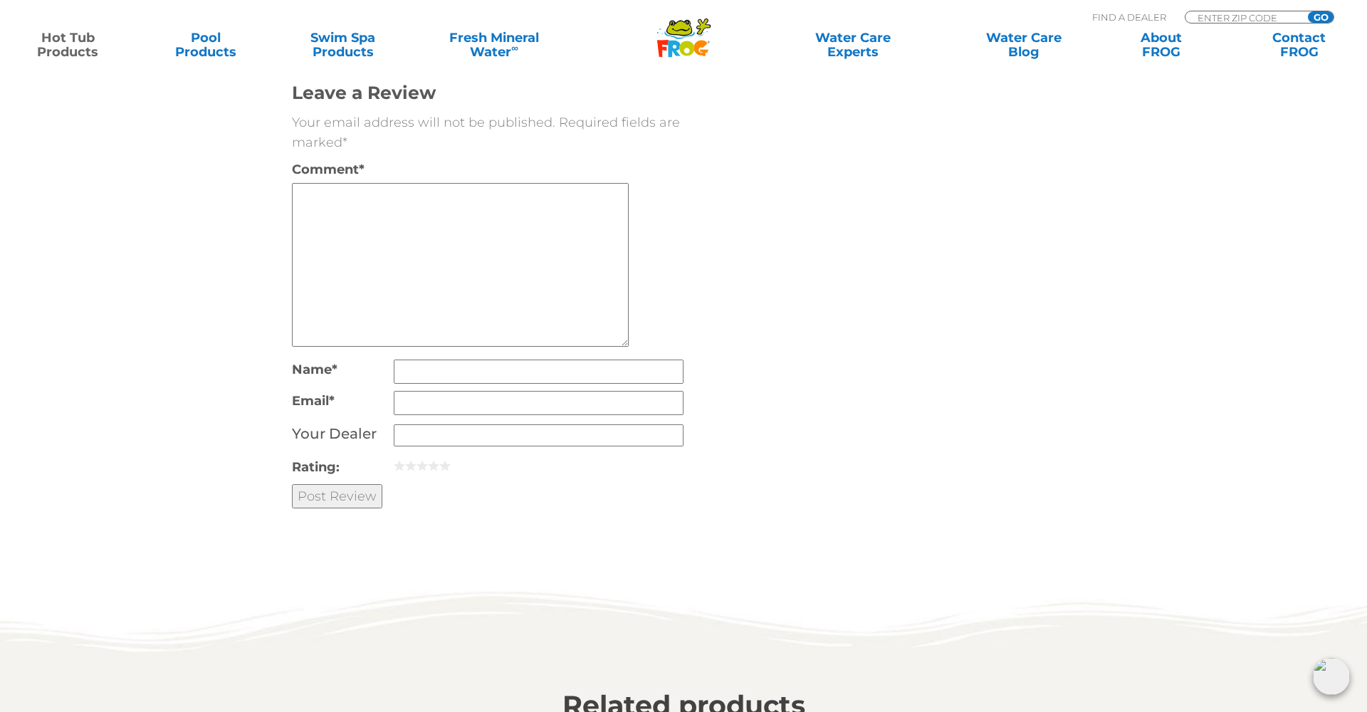
click at [421, 45] on link "Display More Reviews" at bounding box center [403, 26] width 222 height 37
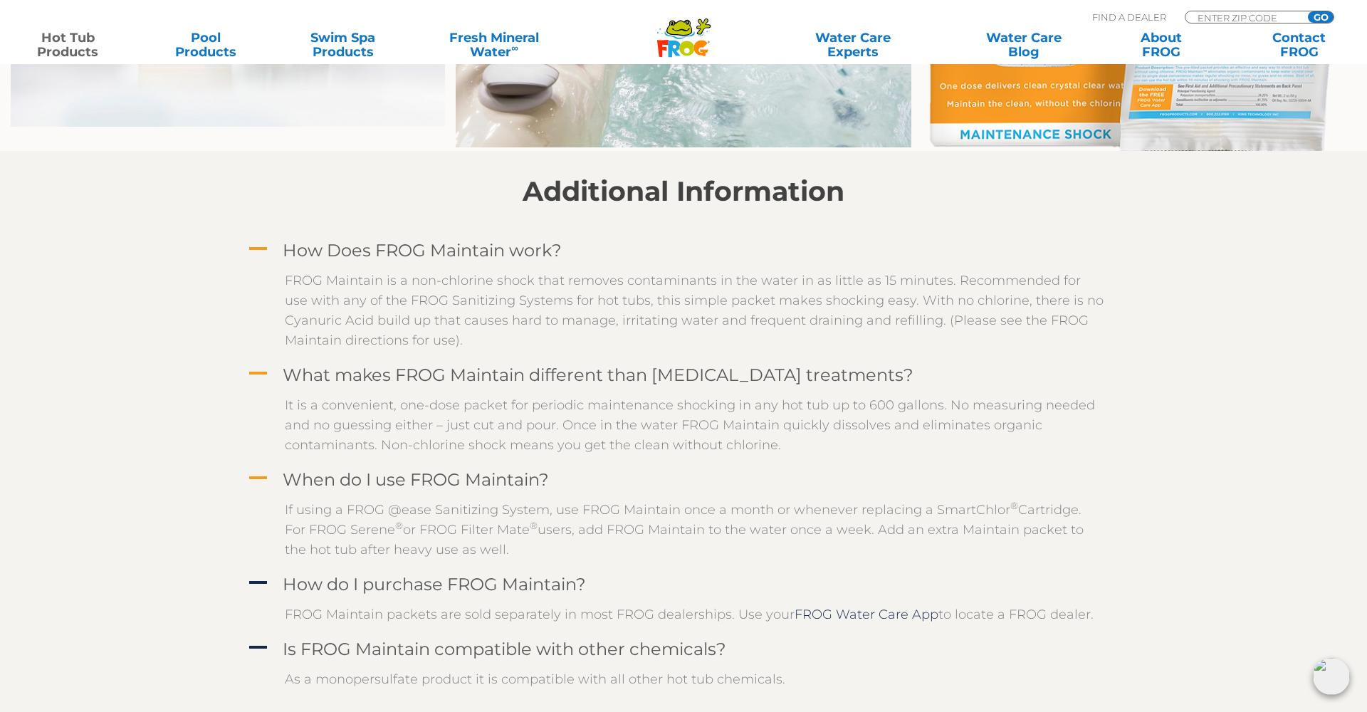
scroll to position [992, 0]
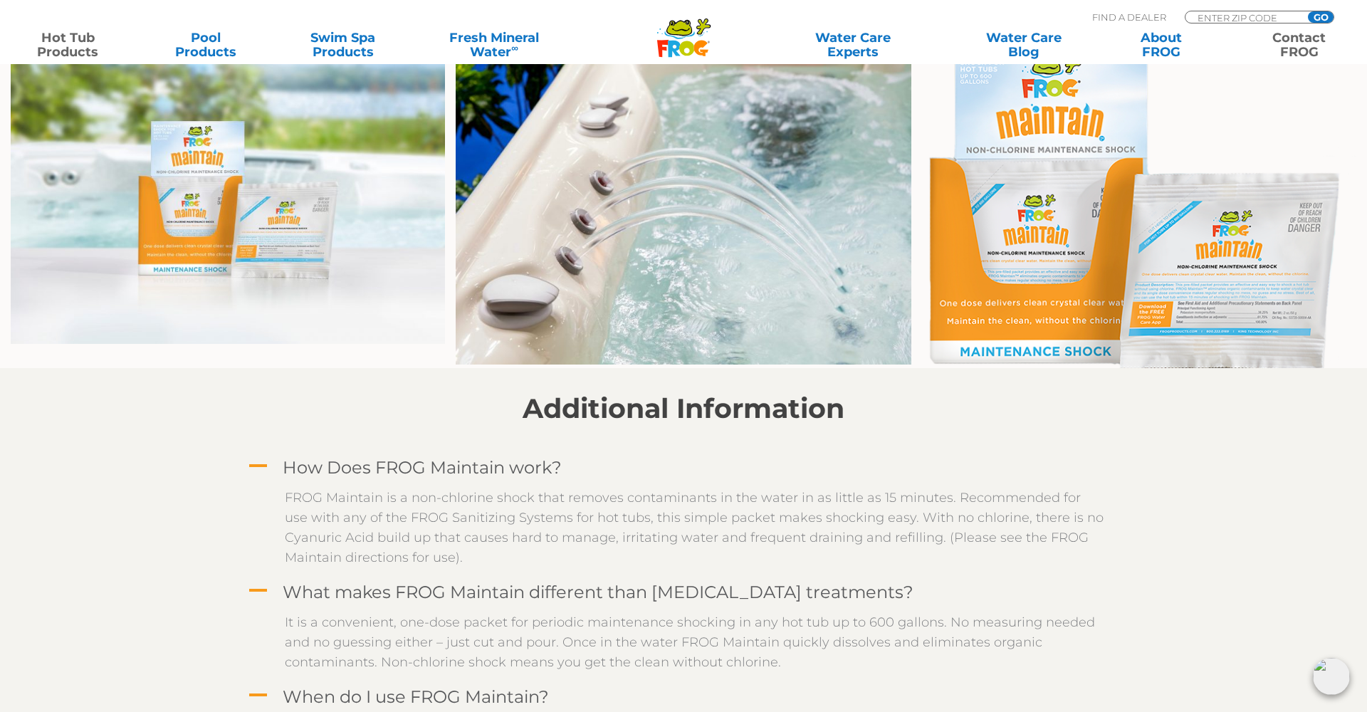
click at [1299, 40] on link "Contact FROG" at bounding box center [1299, 45] width 107 height 28
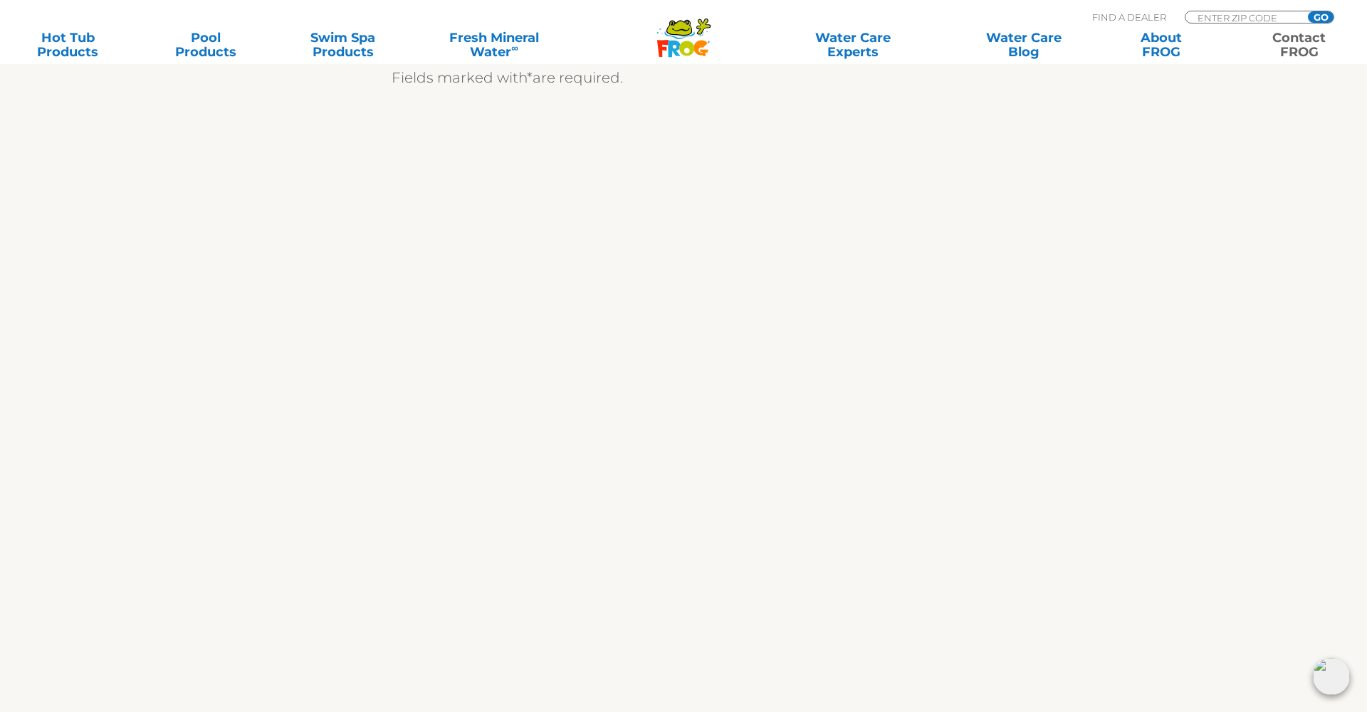
scroll to position [535, 0]
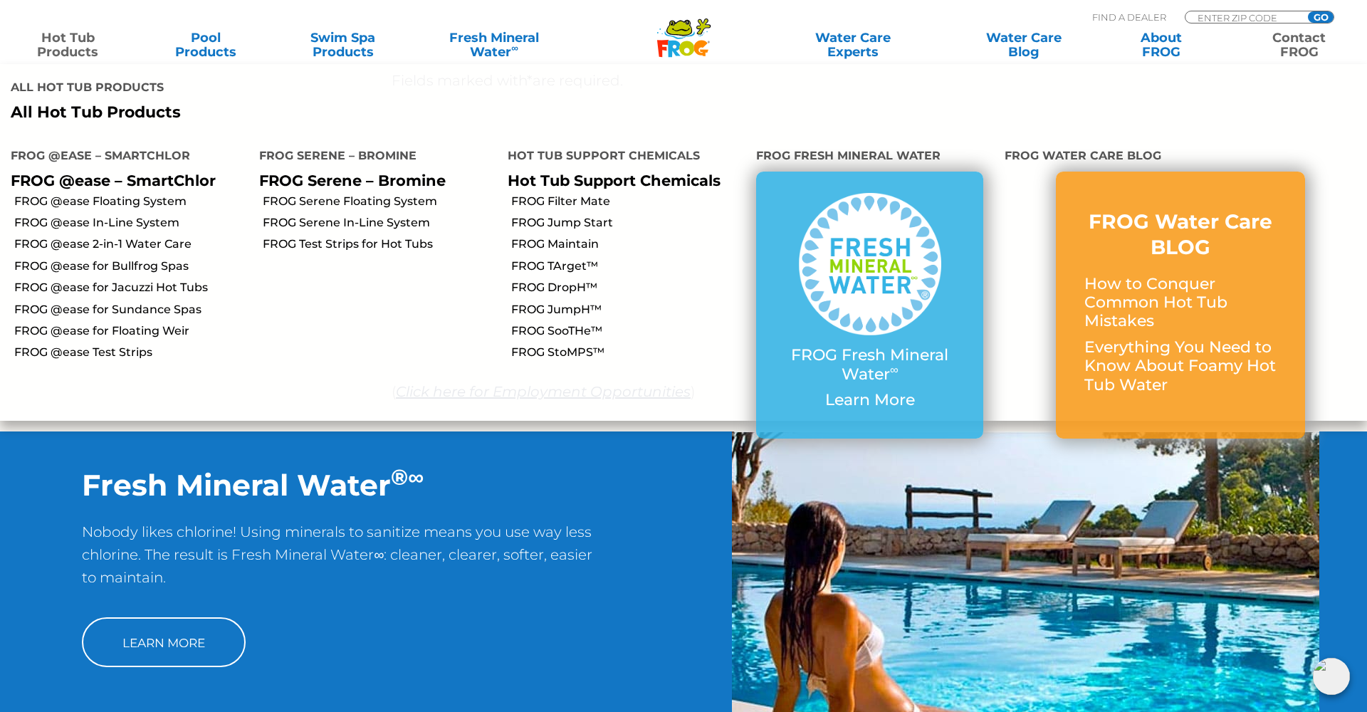
click at [73, 43] on link "Hot Tub Products" at bounding box center [67, 45] width 107 height 28
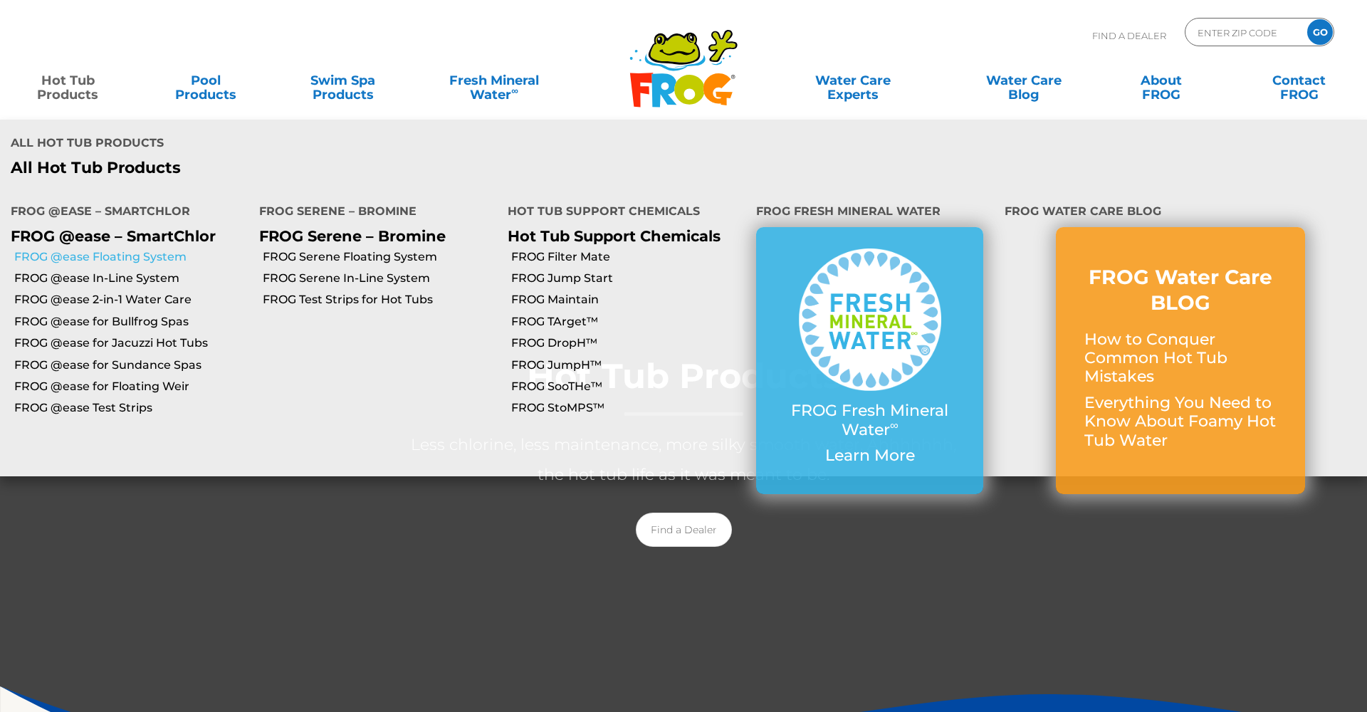
click at [87, 249] on link "FROG @ease Floating System" at bounding box center [131, 257] width 234 height 16
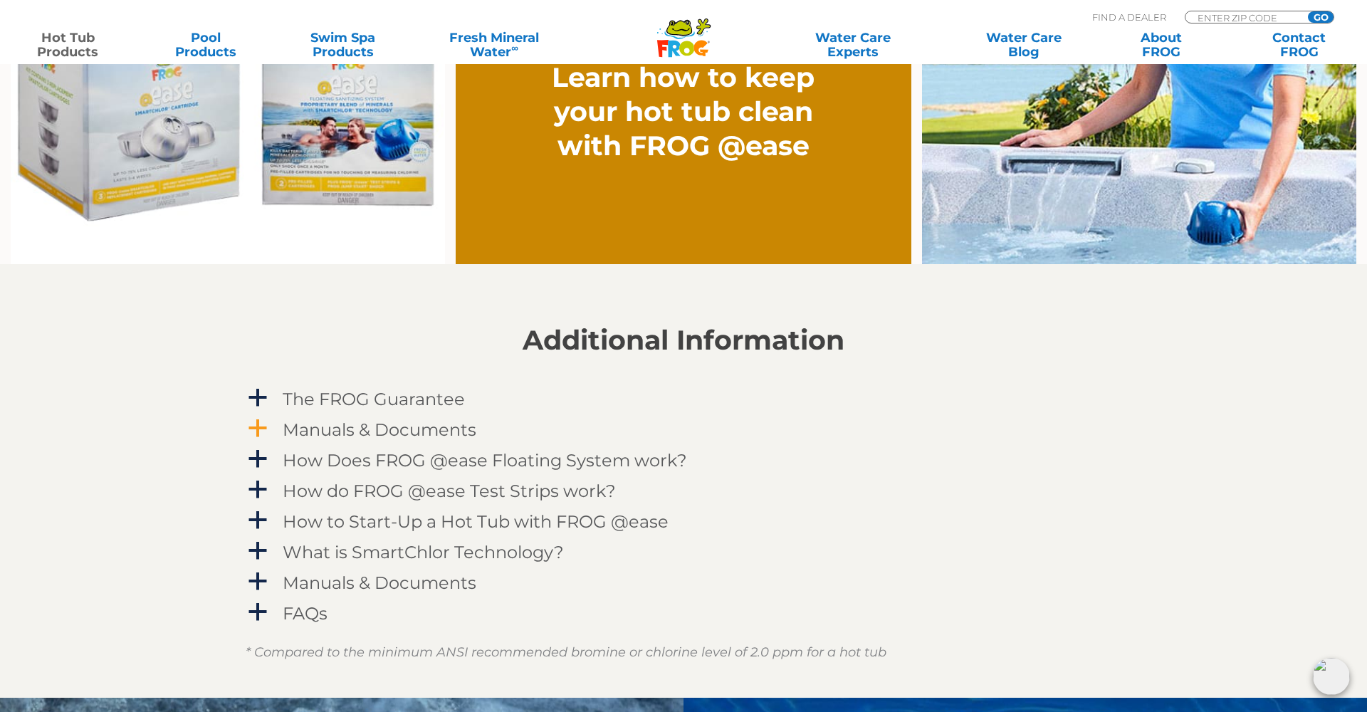
scroll to position [1273, 0]
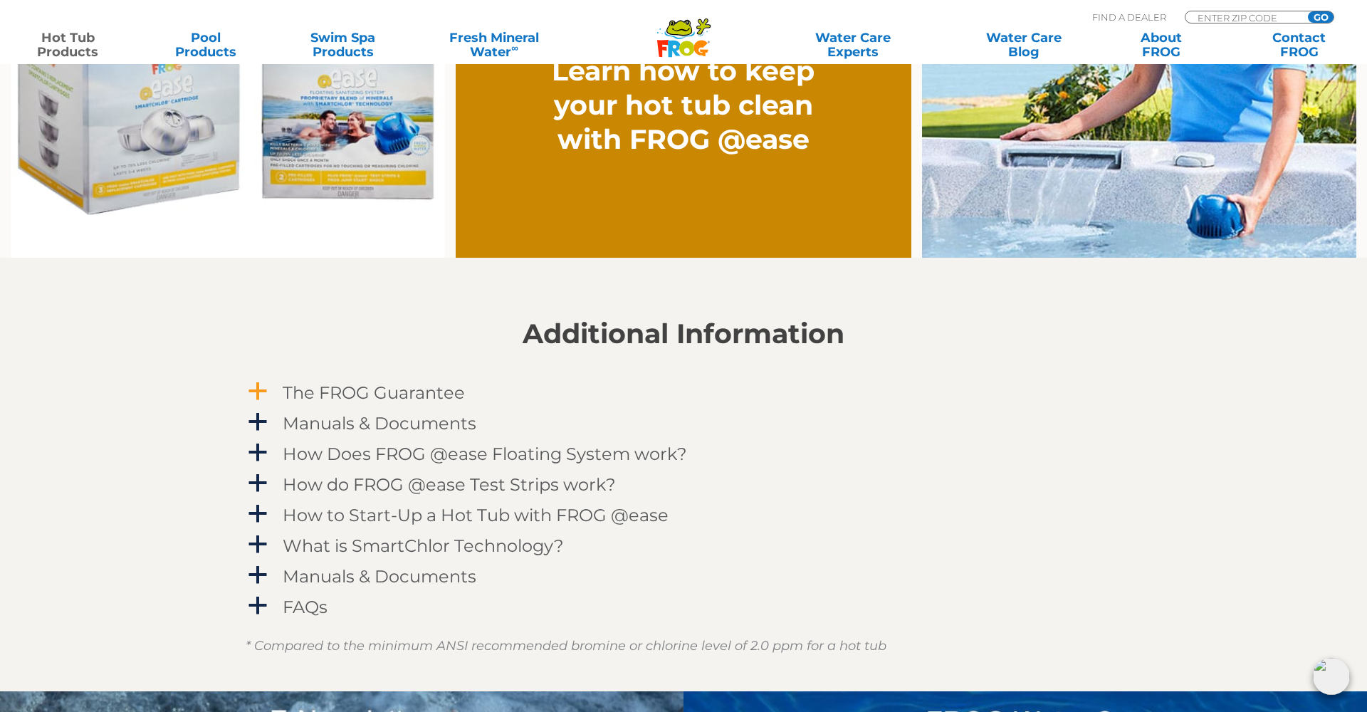
click at [301, 399] on h4 "The FROG Guarantee" at bounding box center [374, 392] width 182 height 19
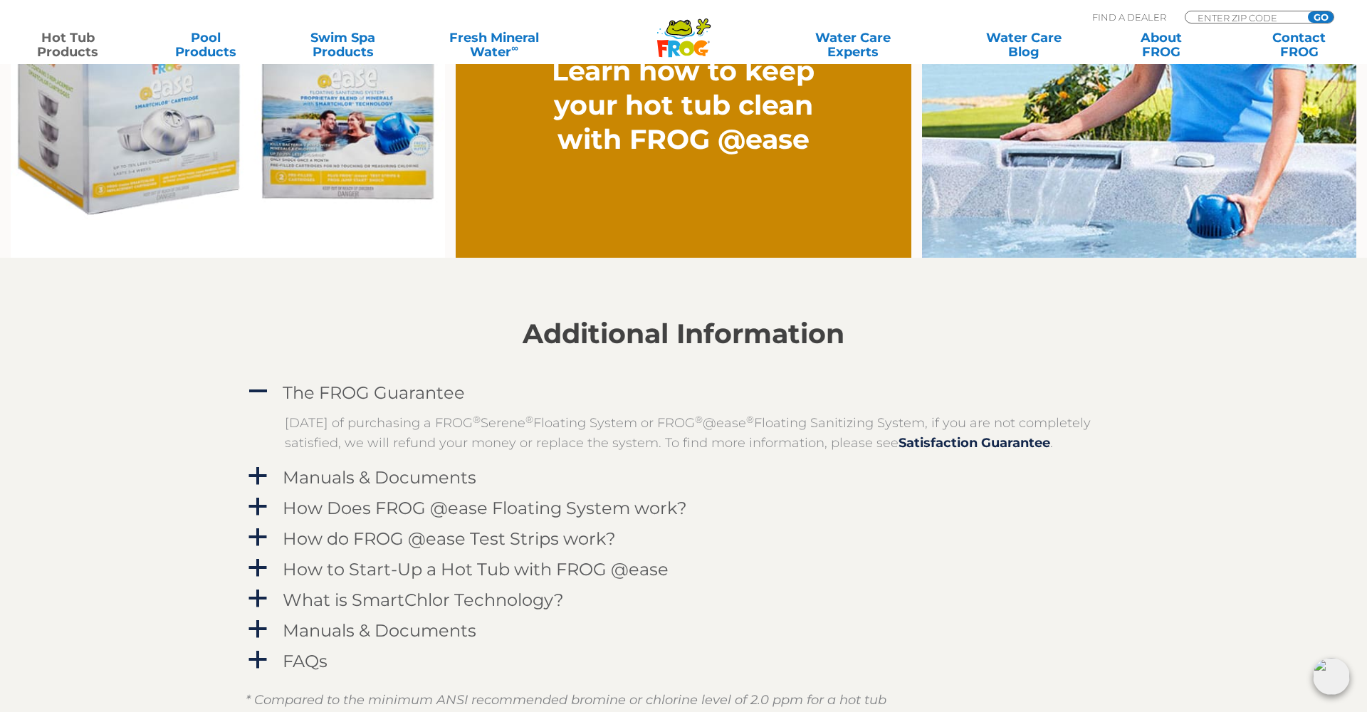
scroll to position [1306, 0]
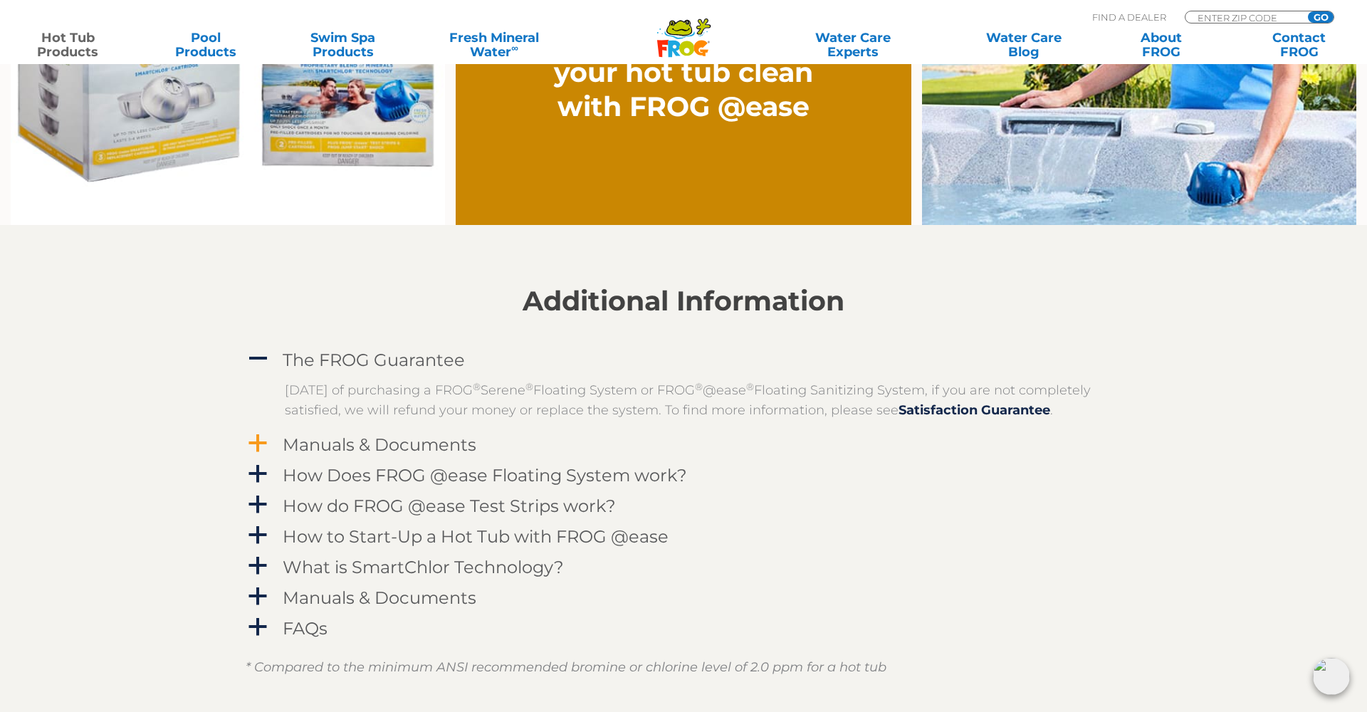
click at [394, 454] on h4 "Manuals & Documents" at bounding box center [380, 444] width 194 height 19
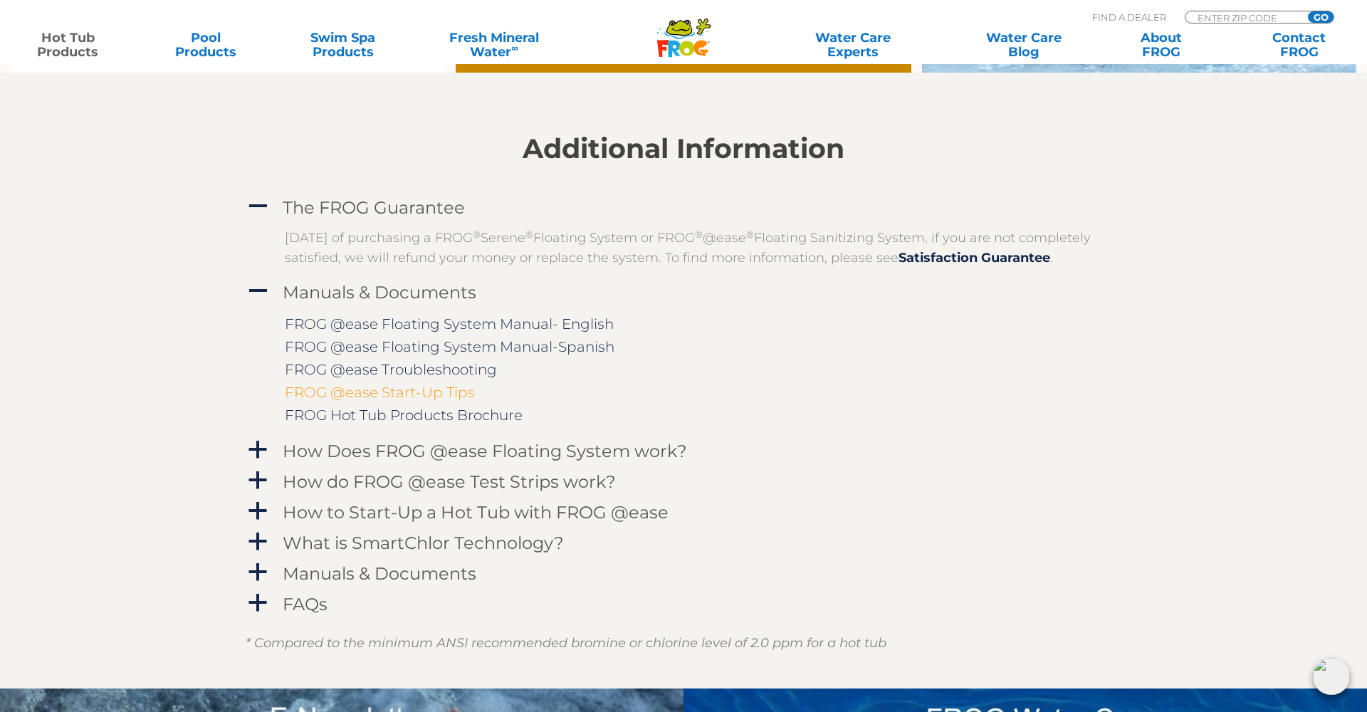
scroll to position [1460, 0]
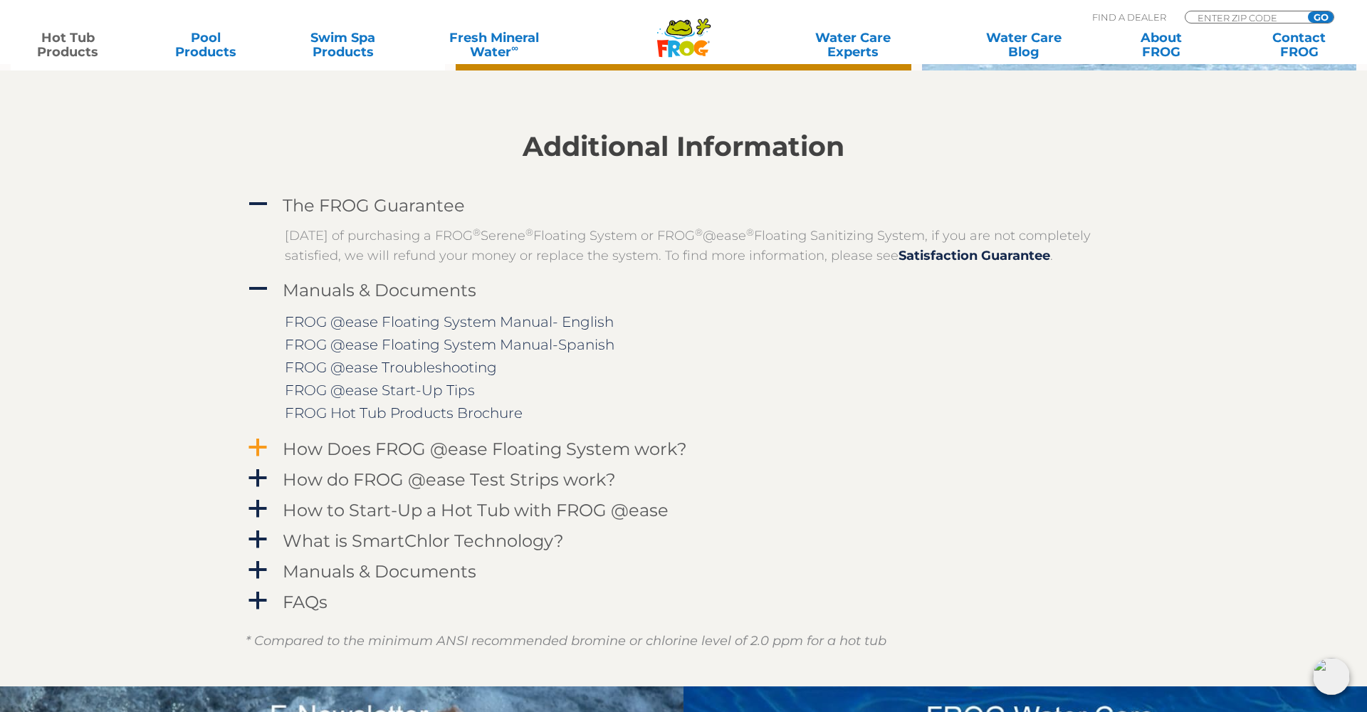
click at [493, 458] on h4 "How Does FROG @ease Floating System work?" at bounding box center [485, 448] width 404 height 19
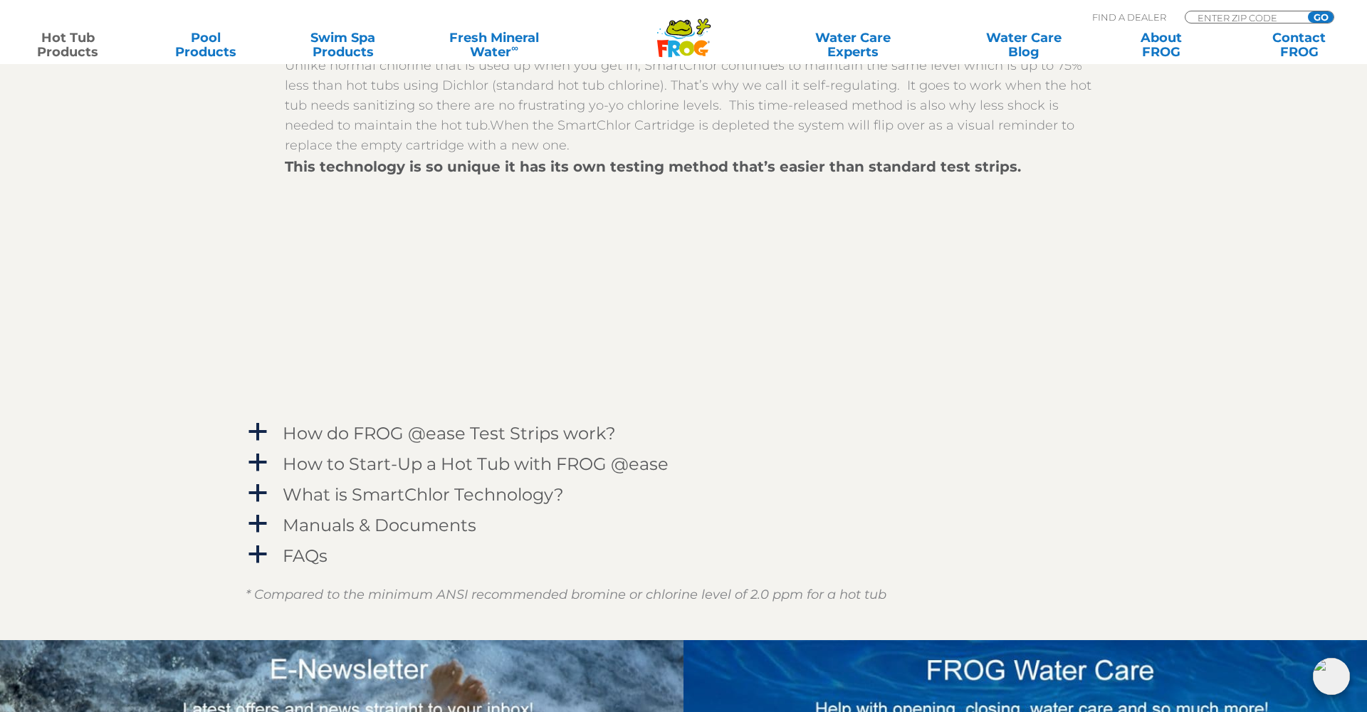
scroll to position [1926, 0]
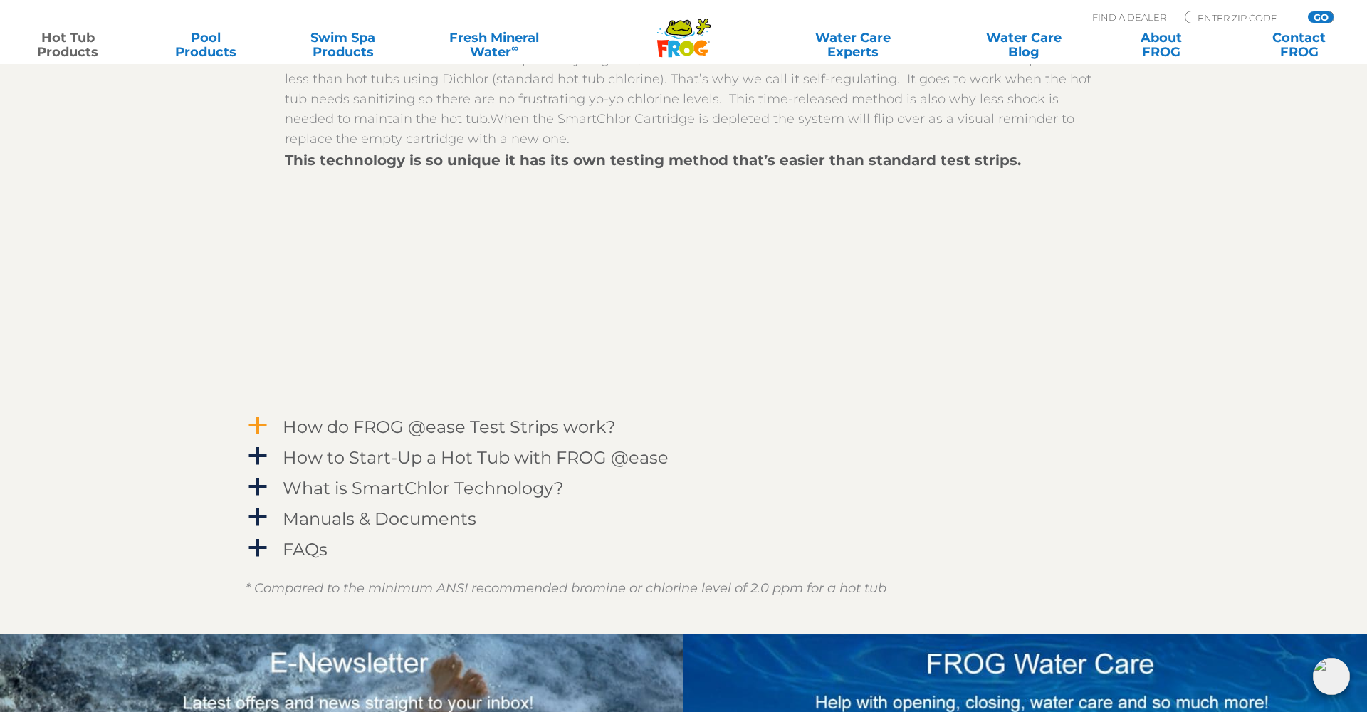
click at [488, 436] on h4 "How do FROG @ease Test Strips work?" at bounding box center [449, 426] width 333 height 19
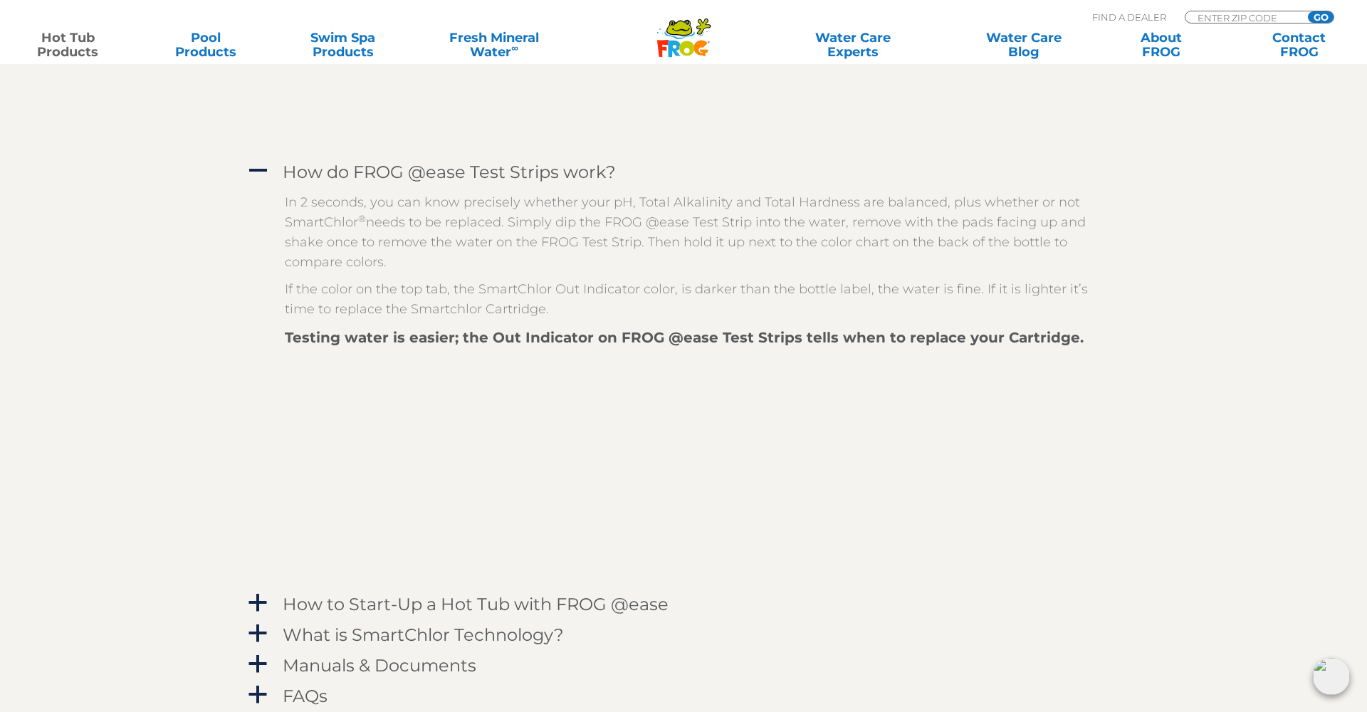
scroll to position [2183, 0]
click at [791, 462] on div at bounding box center [694, 462] width 819 height 231
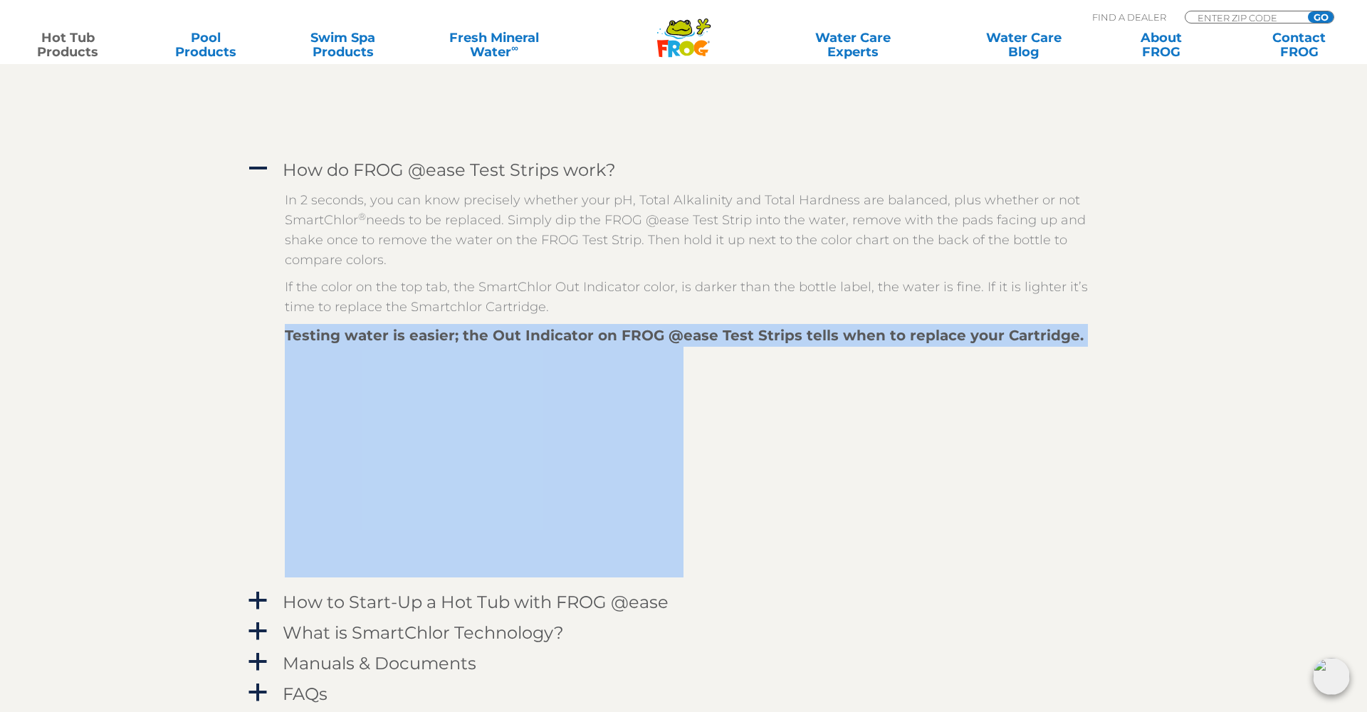
drag, startPoint x: 269, startPoint y: 353, endPoint x: 694, endPoint y: 584, distance: 483.6
click at [694, 584] on div "In 2 seconds, you can know precisely whether your pH, Total Alkalinity and Tota…" at bounding box center [684, 384] width 876 height 402
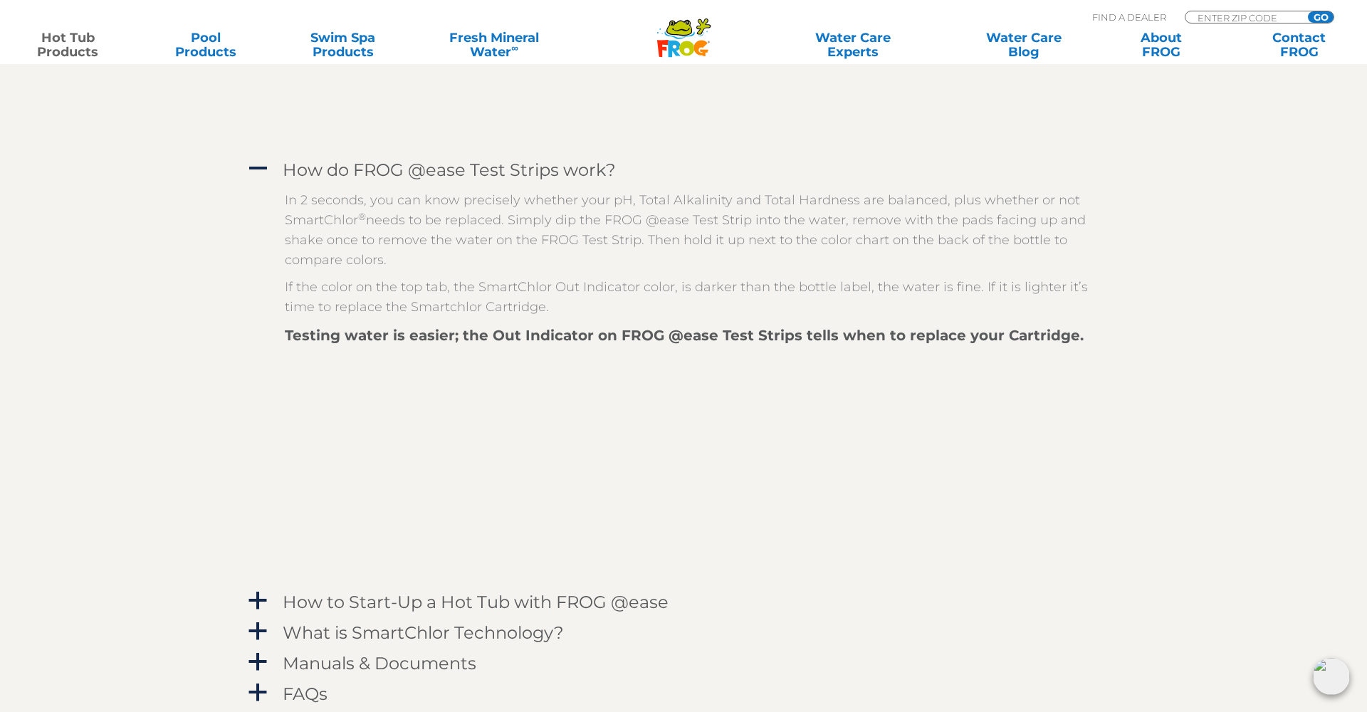
click at [706, 512] on div at bounding box center [694, 462] width 819 height 231
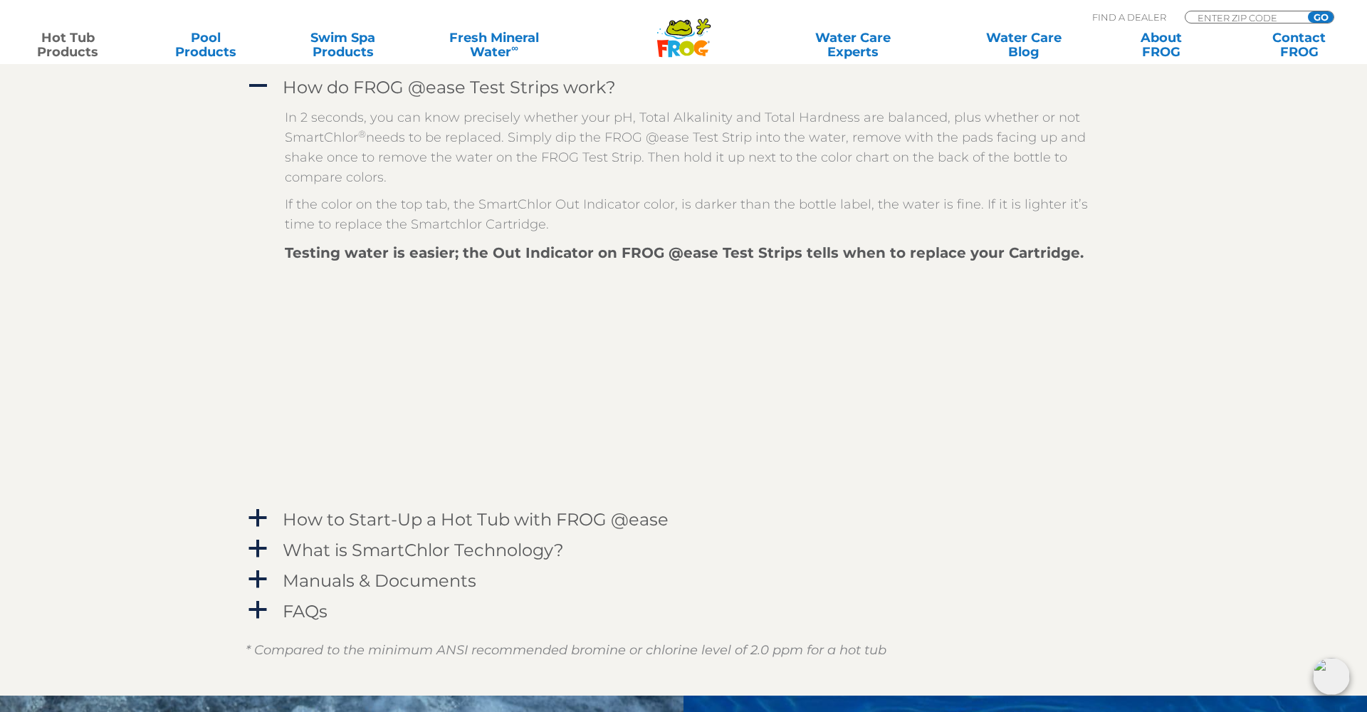
scroll to position [2266, 0]
click at [258, 528] on span "a" at bounding box center [257, 517] width 21 height 21
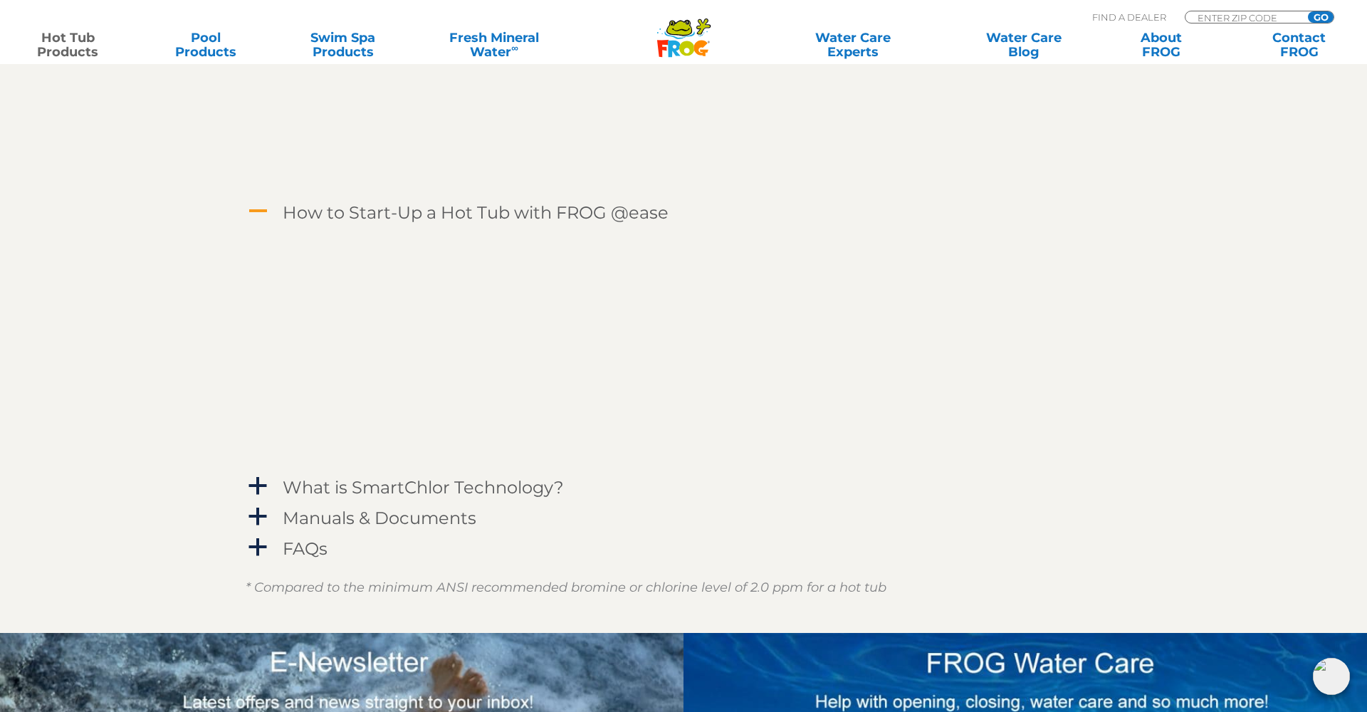
scroll to position [2573, 0]
click at [256, 496] on span "a" at bounding box center [257, 485] width 21 height 21
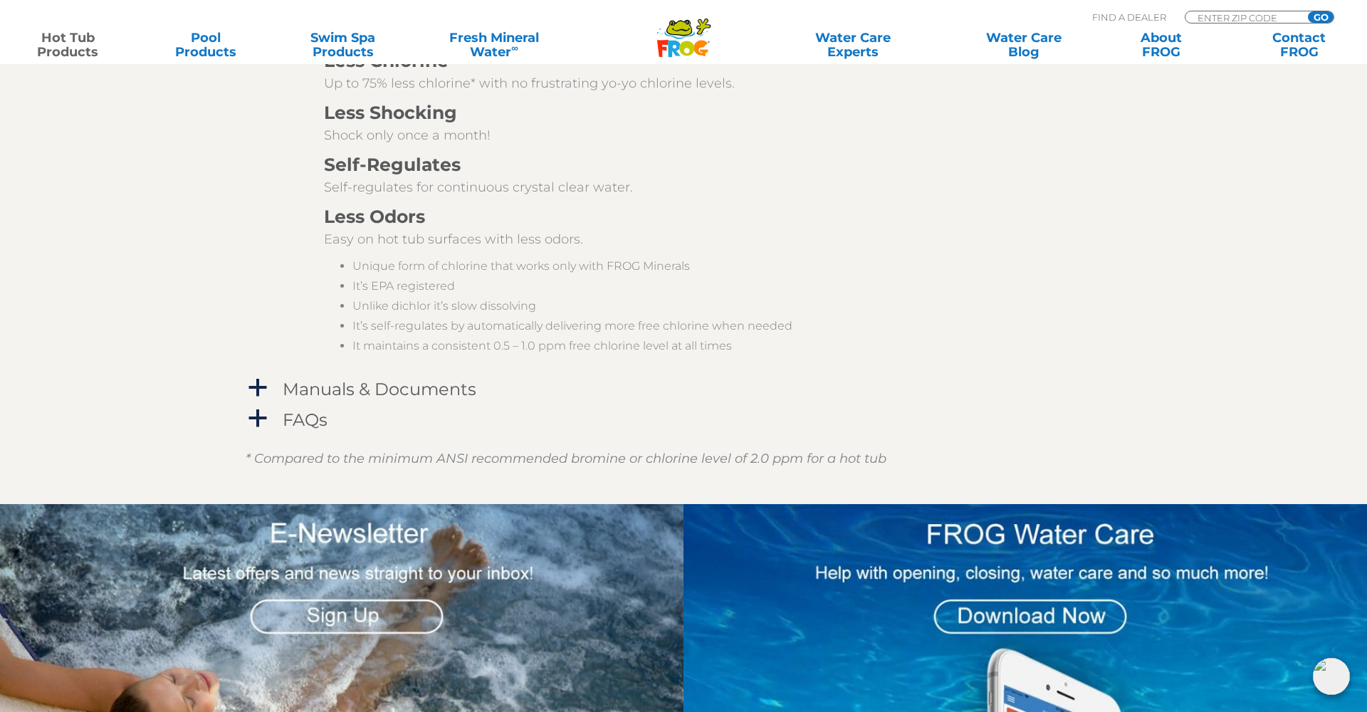
scroll to position [3306, 0]
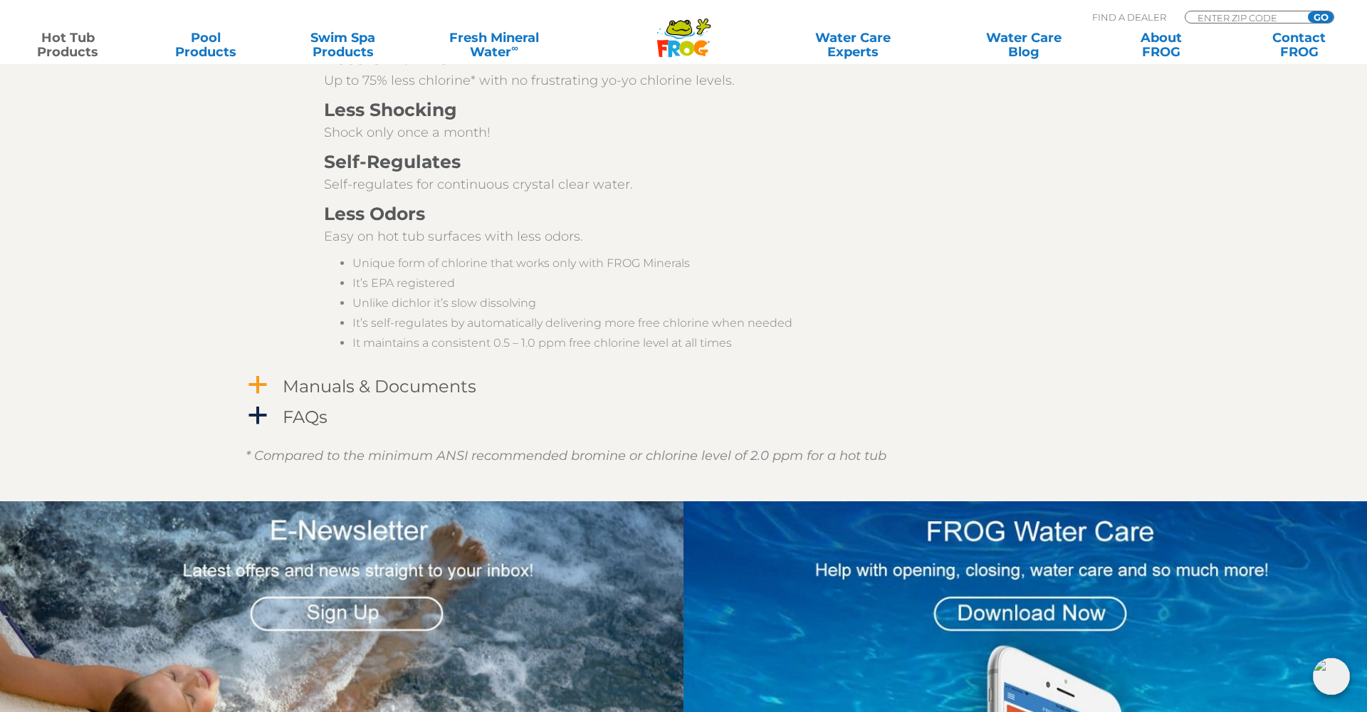
click at [265, 396] on span "a" at bounding box center [257, 384] width 21 height 21
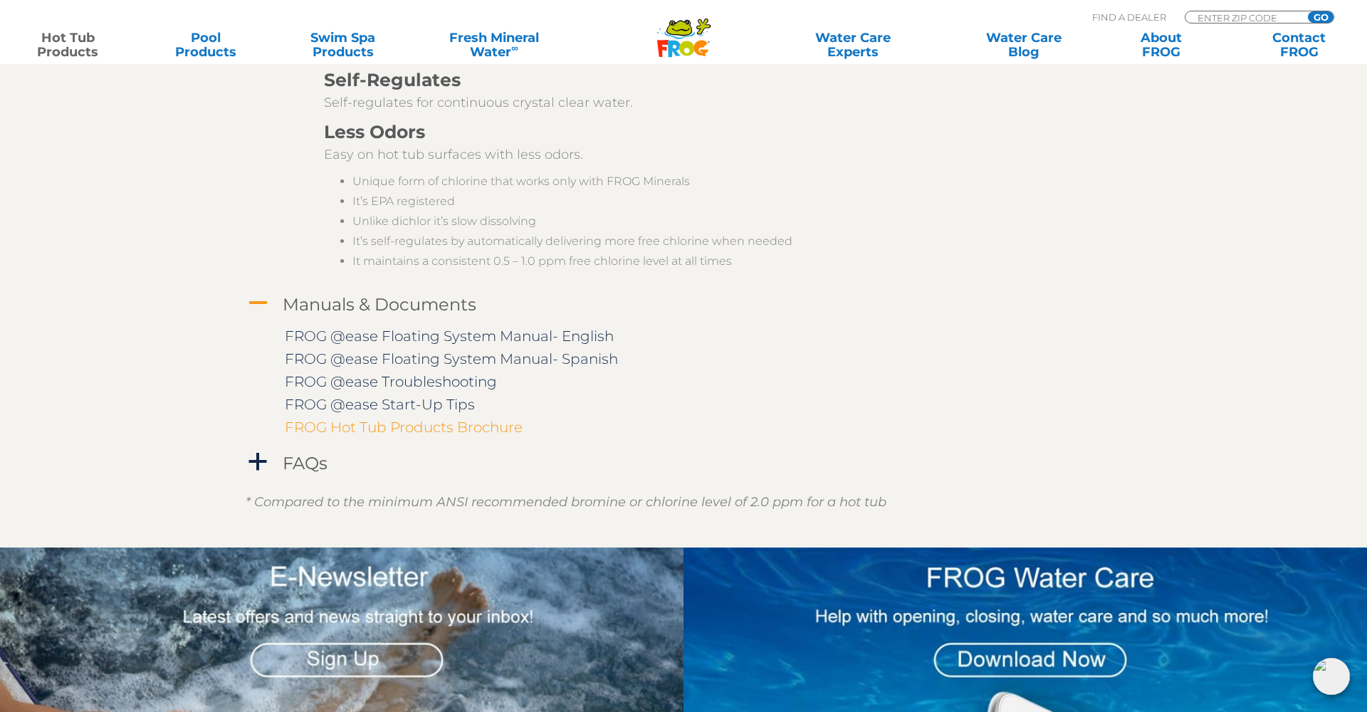
scroll to position [3392, 0]
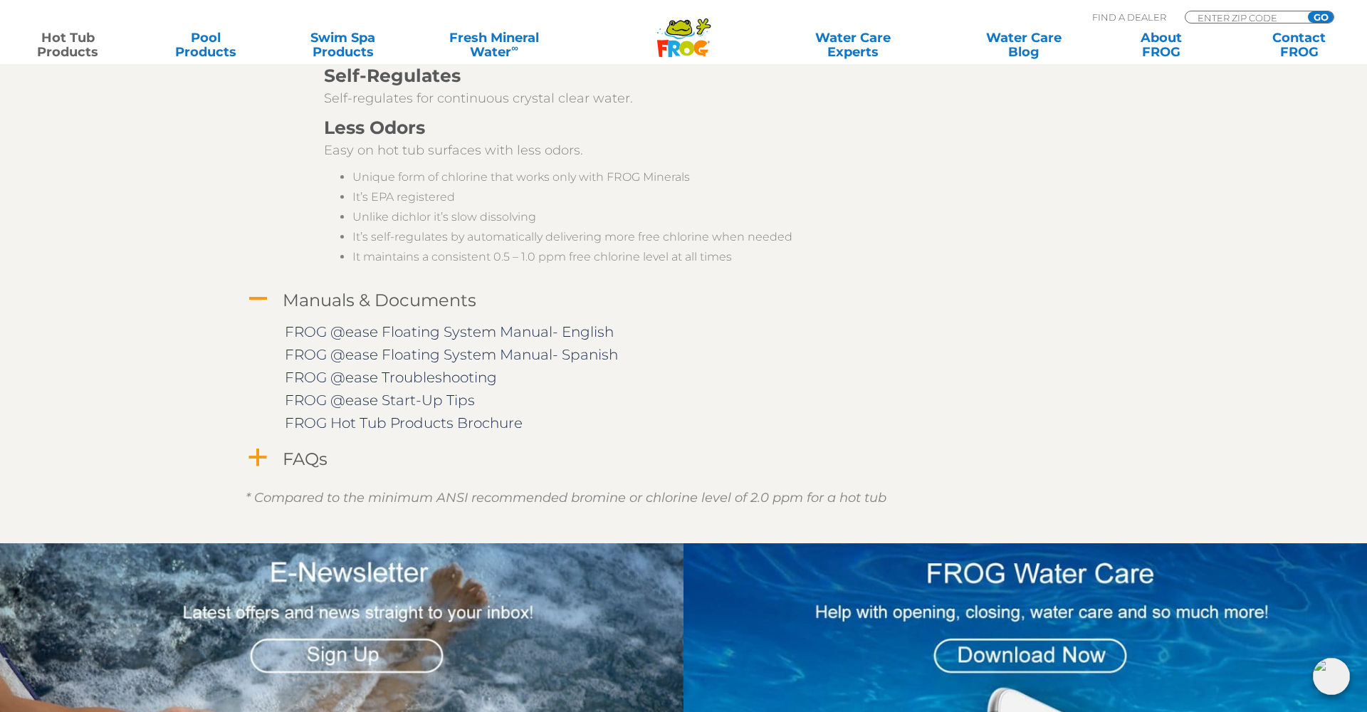
click at [251, 468] on span "a" at bounding box center [257, 457] width 21 height 21
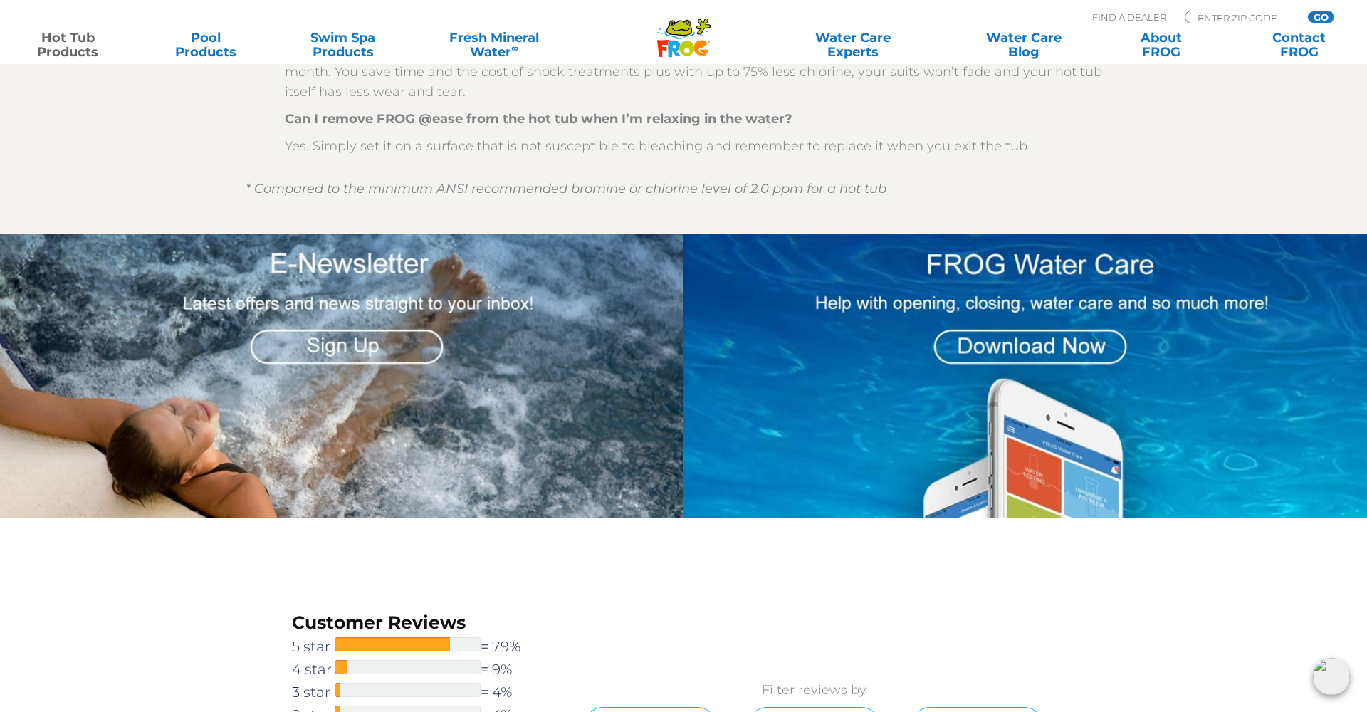
scroll to position [4225, 0]
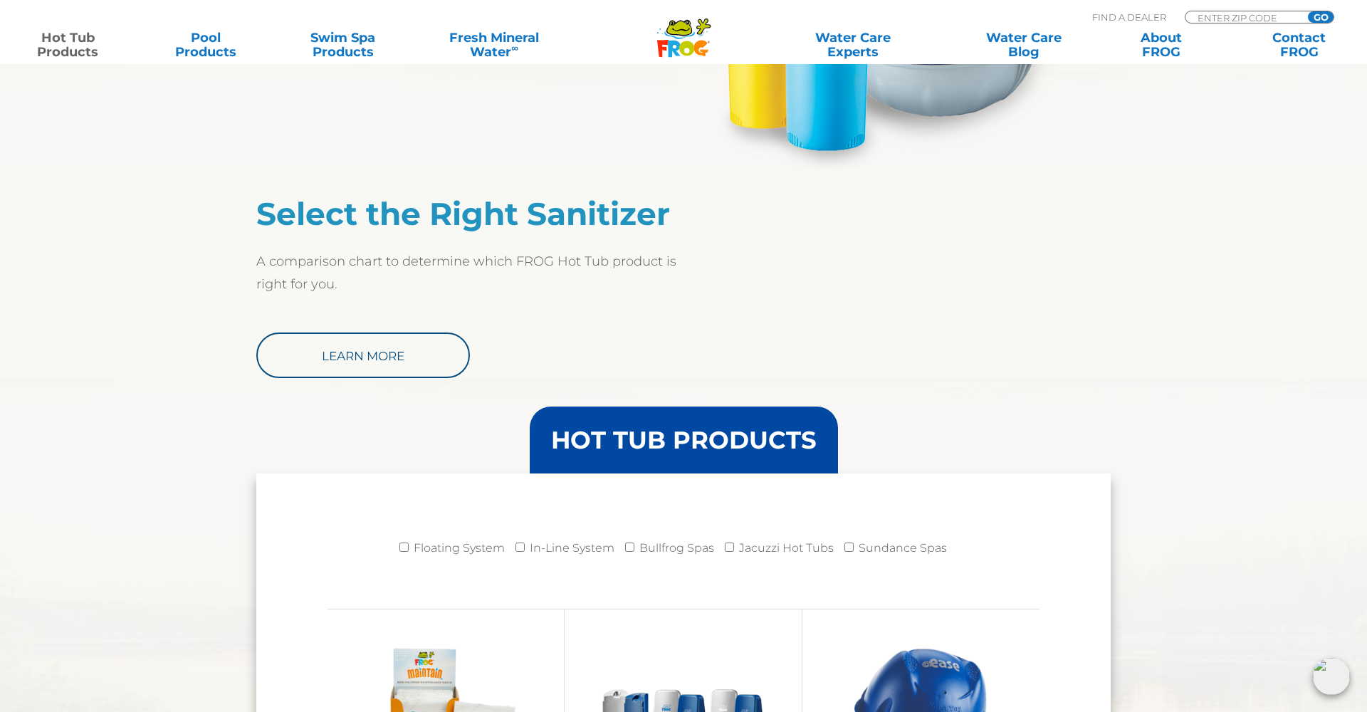
click at [68, 54] on link "Hot Tub Products" at bounding box center [67, 45] width 107 height 28
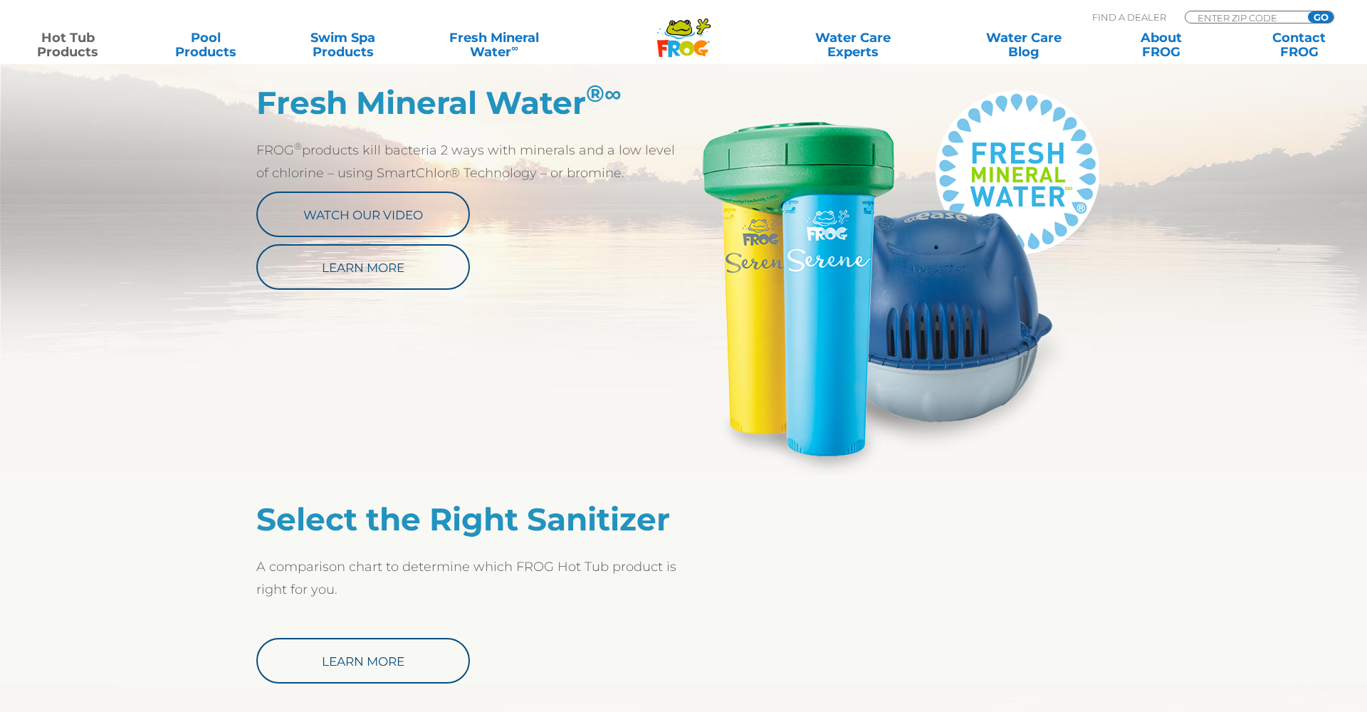
scroll to position [753, 0]
click at [955, 288] on img at bounding box center [896, 279] width 427 height 392
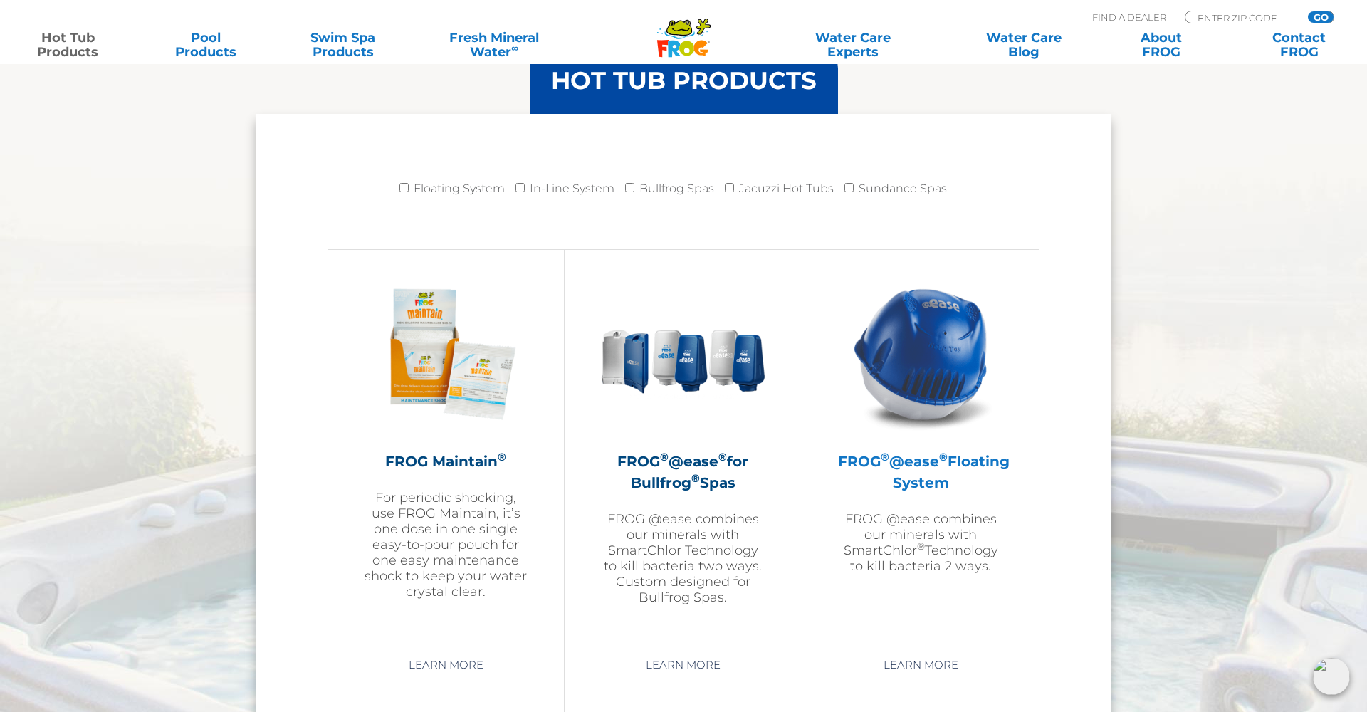
scroll to position [1427, 0]
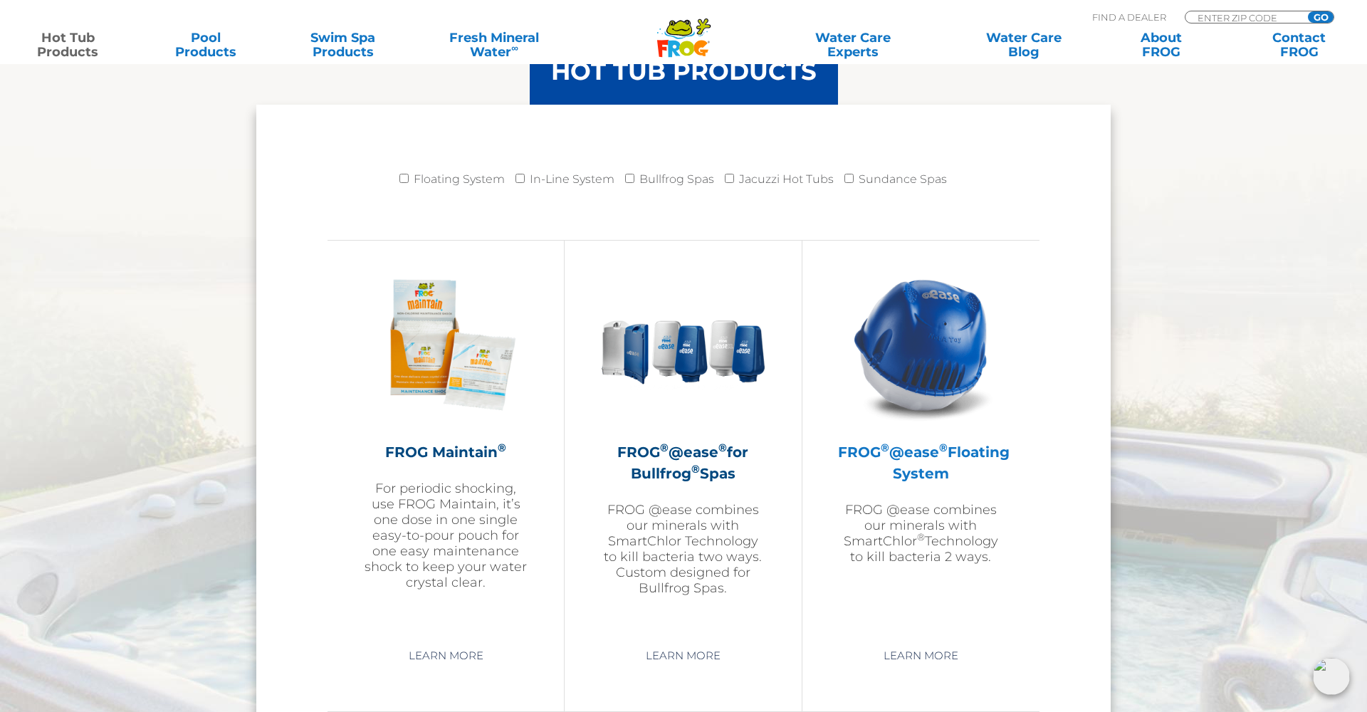
click at [931, 377] on img at bounding box center [920, 344] width 165 height 165
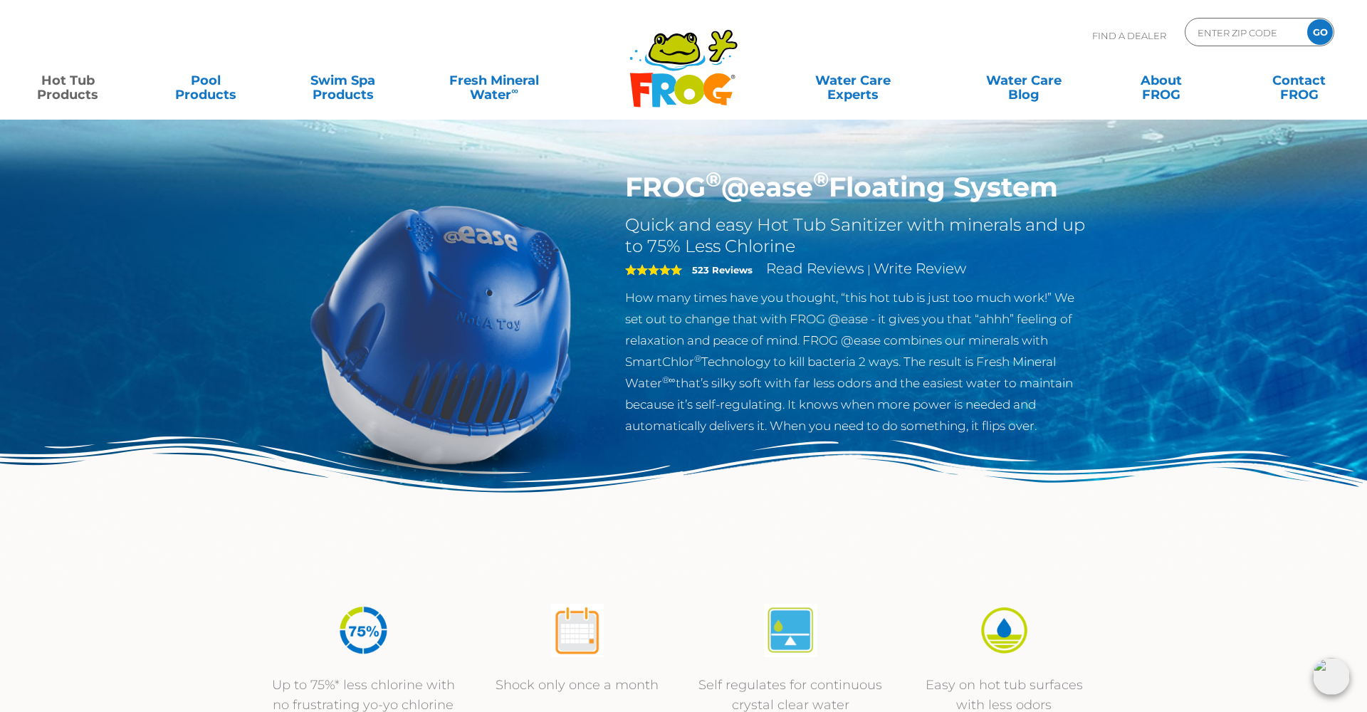
click at [529, 342] on img at bounding box center [441, 334] width 326 height 326
